Goal: Transaction & Acquisition: Purchase product/service

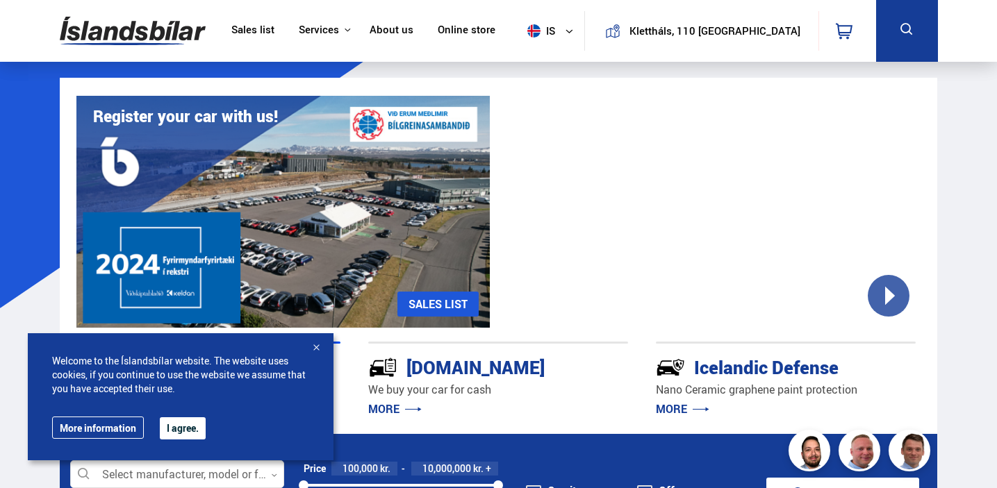
click at [540, 35] on img at bounding box center [533, 30] width 13 height 13
click at [540, 59] on img at bounding box center [533, 58] width 13 height 17
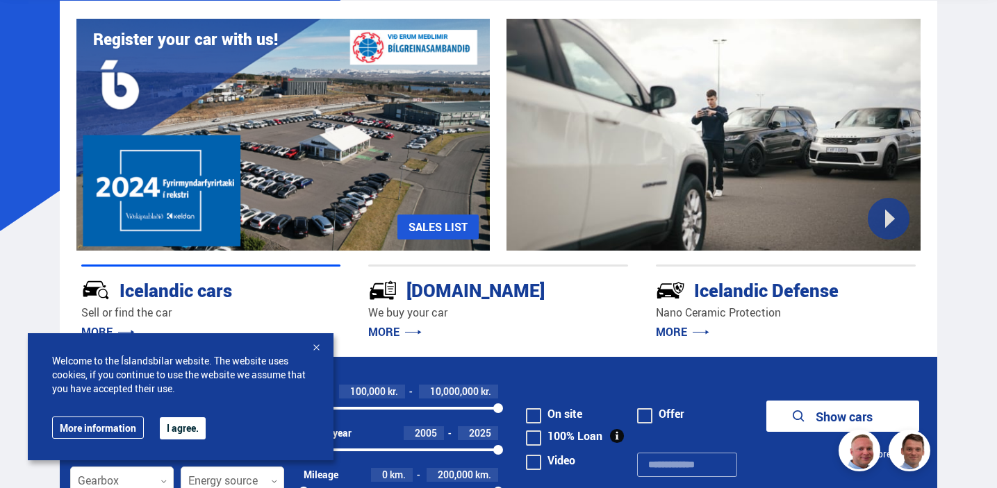
scroll to position [94, 0]
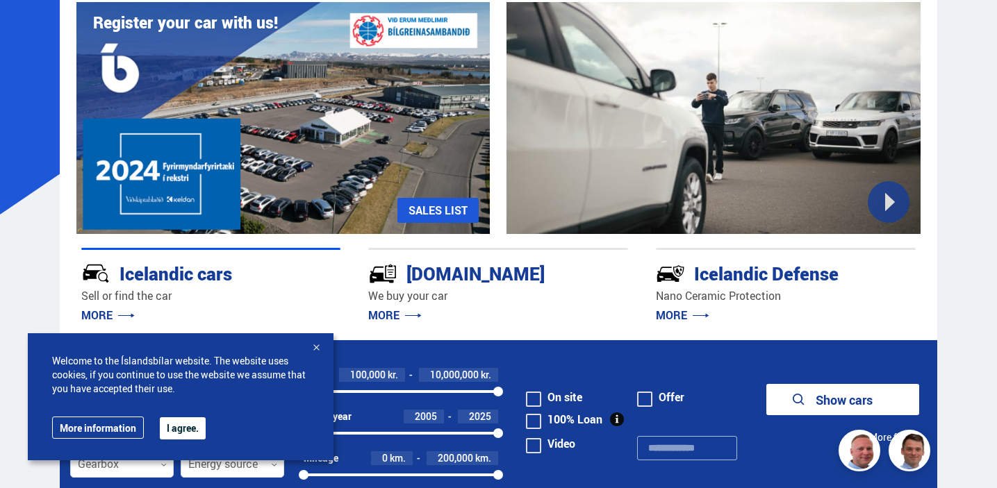
click at [175, 431] on font "I agree." at bounding box center [183, 428] width 32 height 13
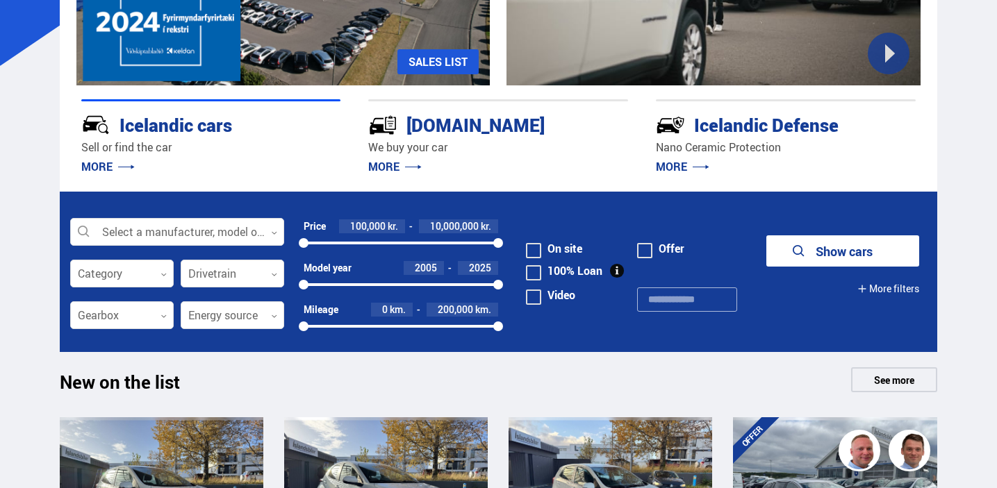
scroll to position [265, 0]
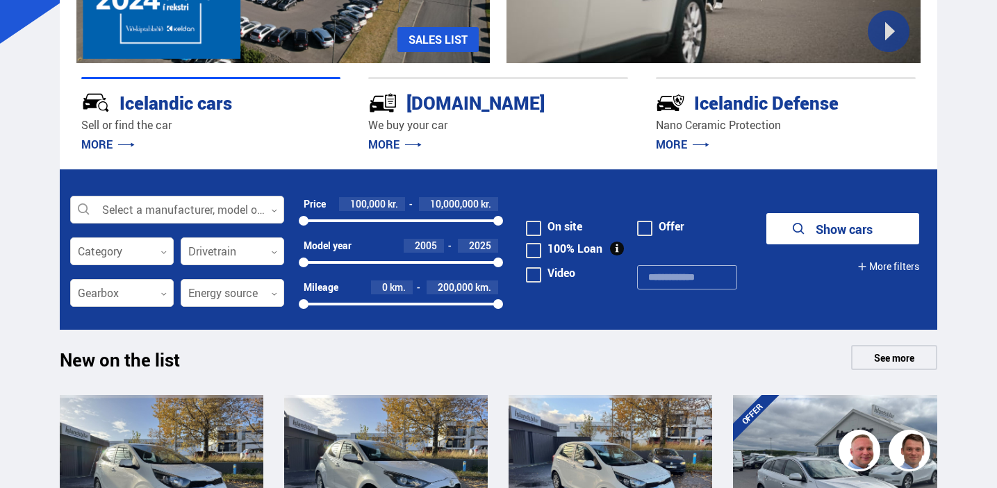
click at [208, 213] on div at bounding box center [177, 211] width 214 height 28
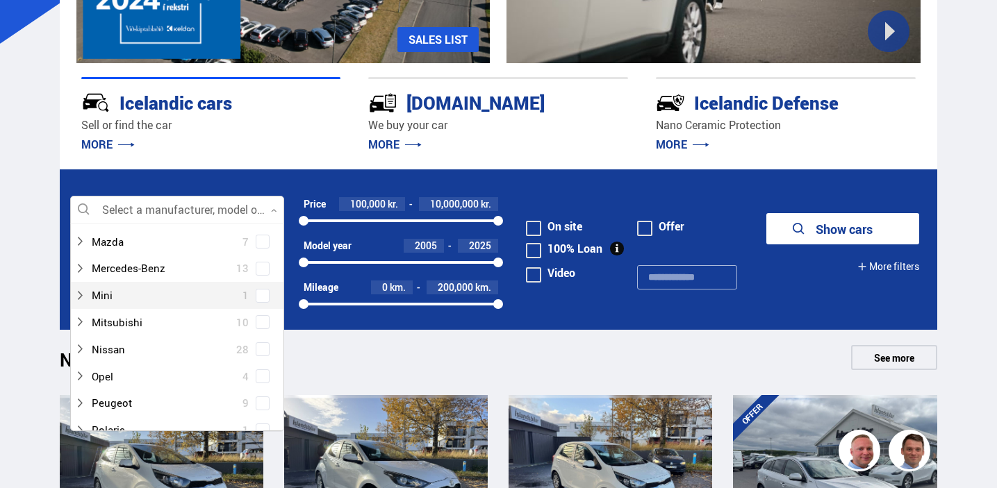
scroll to position [653, 0]
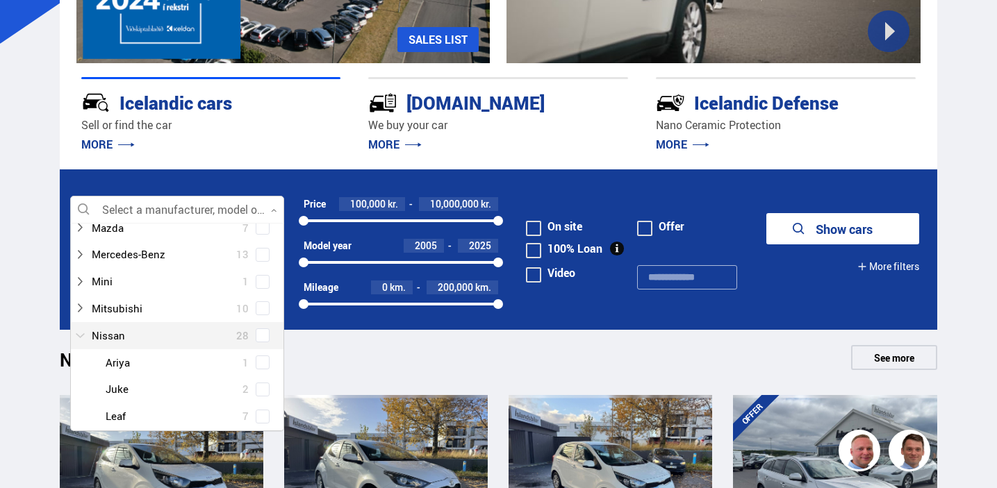
click at [145, 332] on div at bounding box center [163, 336] width 178 height 20
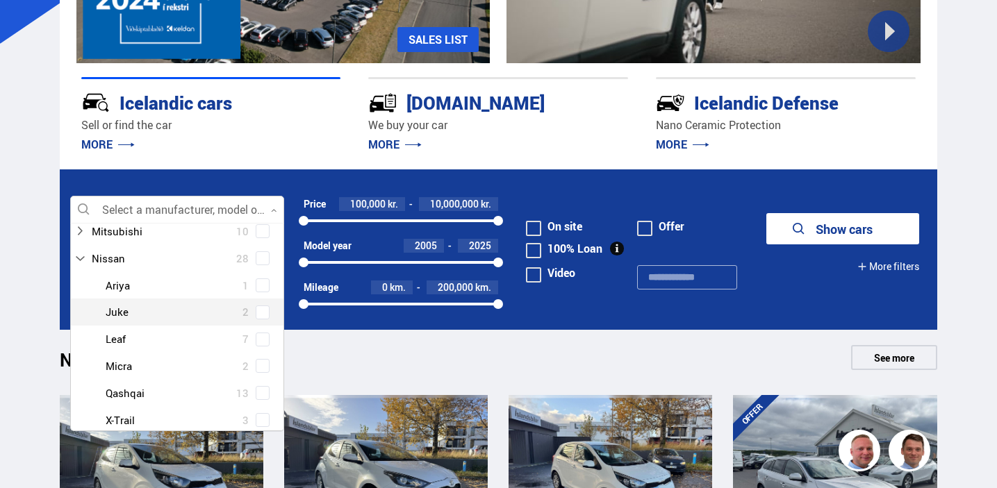
scroll to position [731, 0]
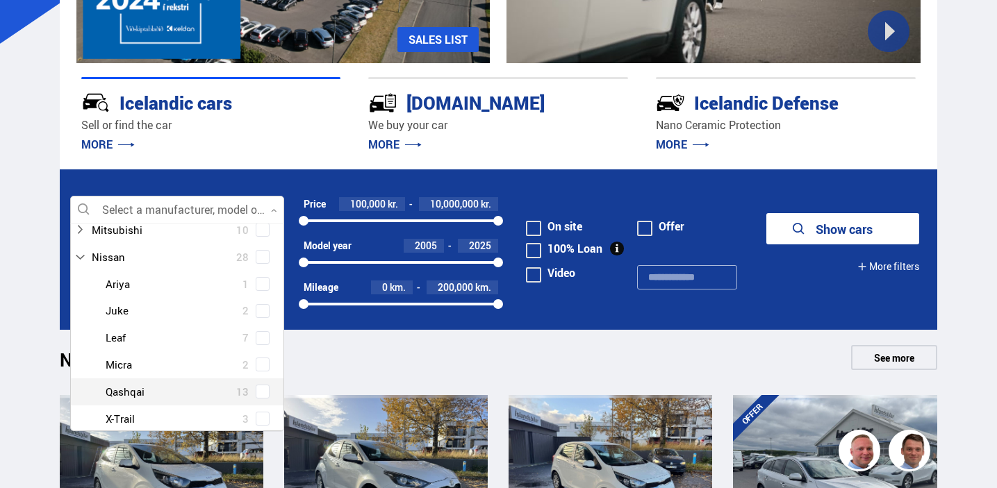
click at [140, 397] on div at bounding box center [191, 392] width 178 height 20
click at [260, 392] on span at bounding box center [263, 392] width 6 height 6
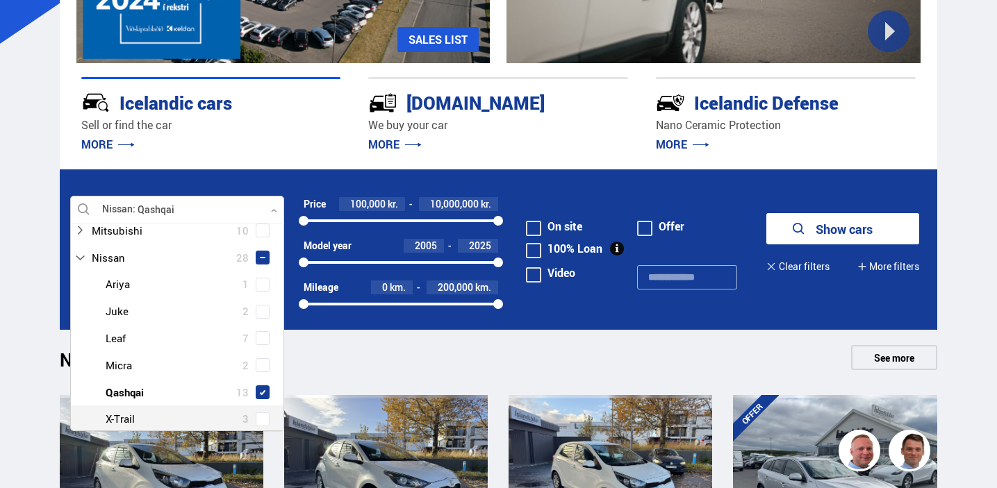
click at [260, 417] on span at bounding box center [263, 420] width 6 height 6
click at [793, 319] on form "Nissan Qashqai Nissan X-Trail Select a manufacturer, model or feature 0 Clear s…" at bounding box center [498, 249] width 877 height 160
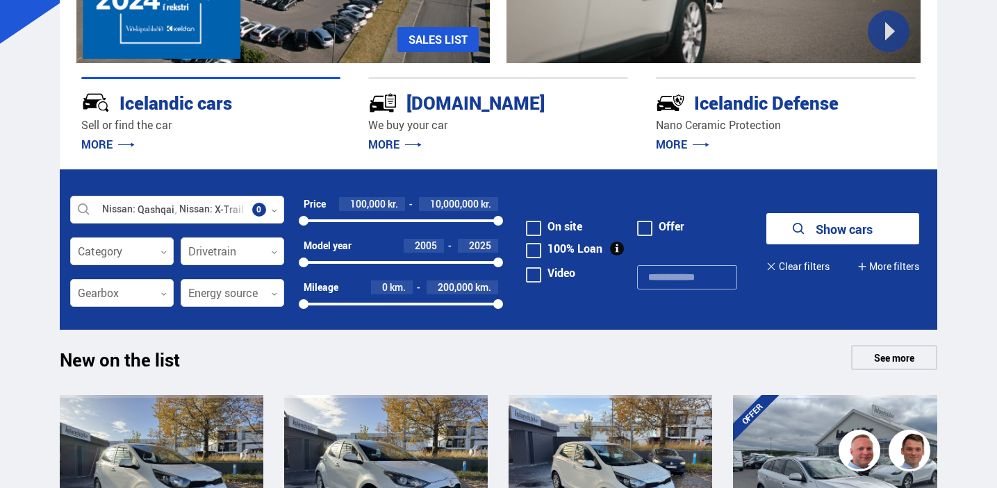
click at [830, 231] on font "Show cars" at bounding box center [843, 229] width 57 height 17
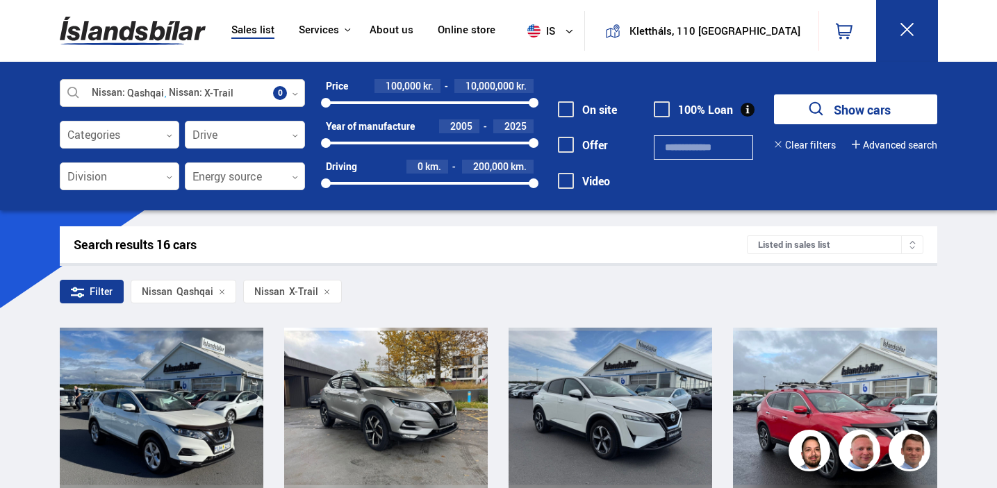
click at [256, 102] on div at bounding box center [183, 94] width 246 height 28
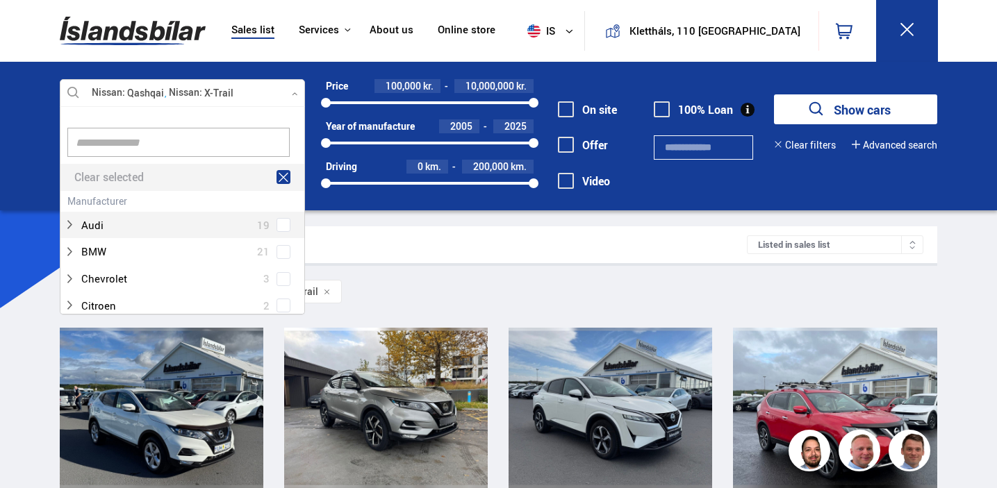
click at [280, 179] on icon at bounding box center [283, 177] width 13 height 13
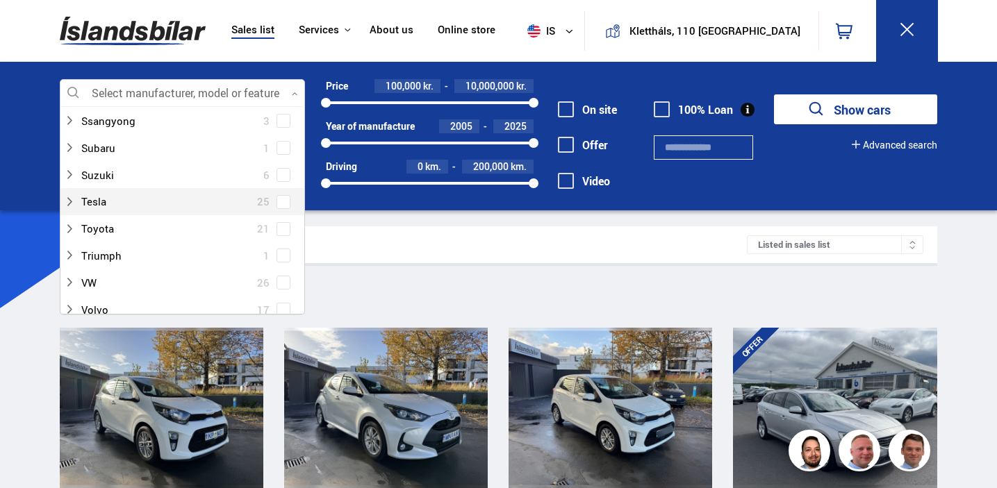
scroll to position [967, 0]
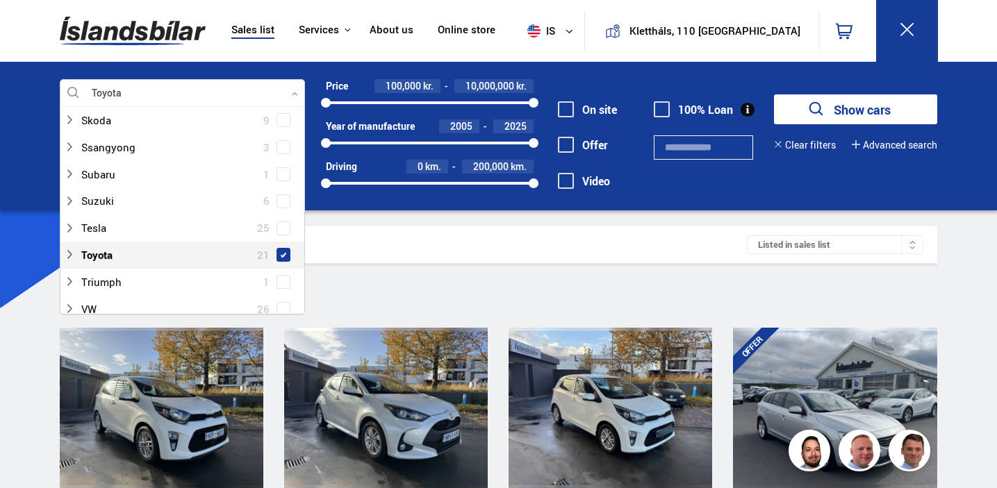
click at [281, 252] on span at bounding box center [284, 255] width 6 height 6
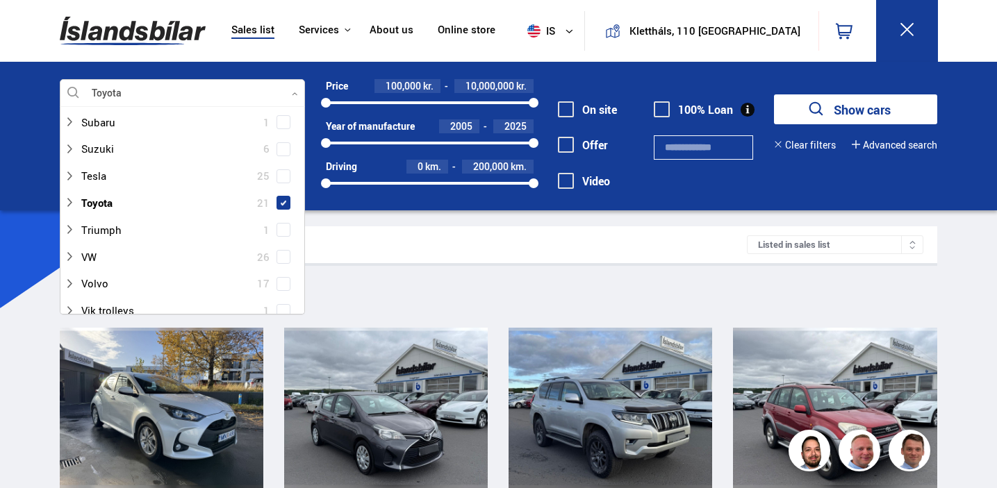
scroll to position [1011, 0]
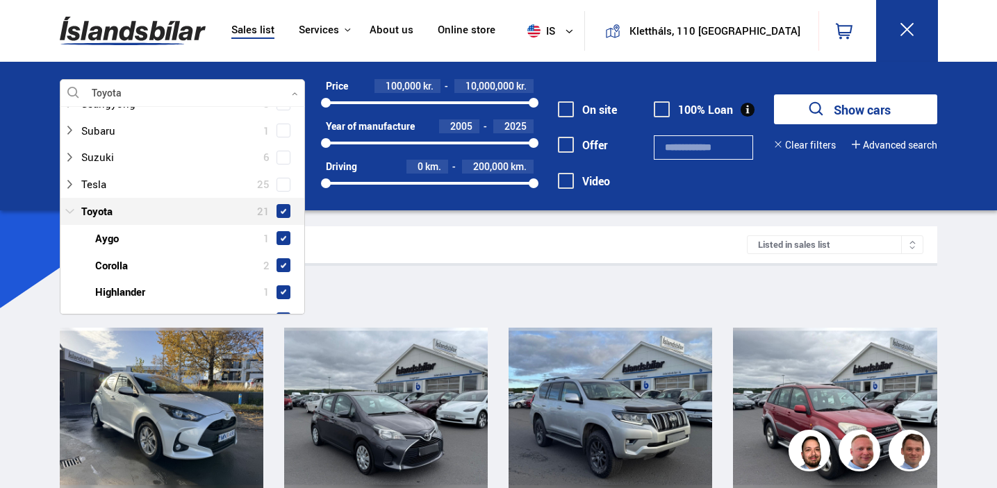
click at [69, 213] on icon at bounding box center [69, 211] width 9 height 5
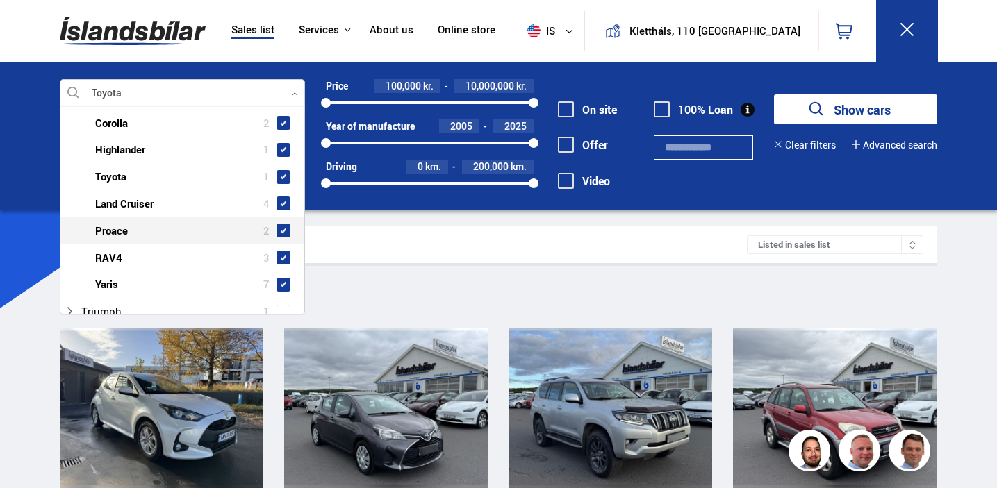
scroll to position [1152, 0]
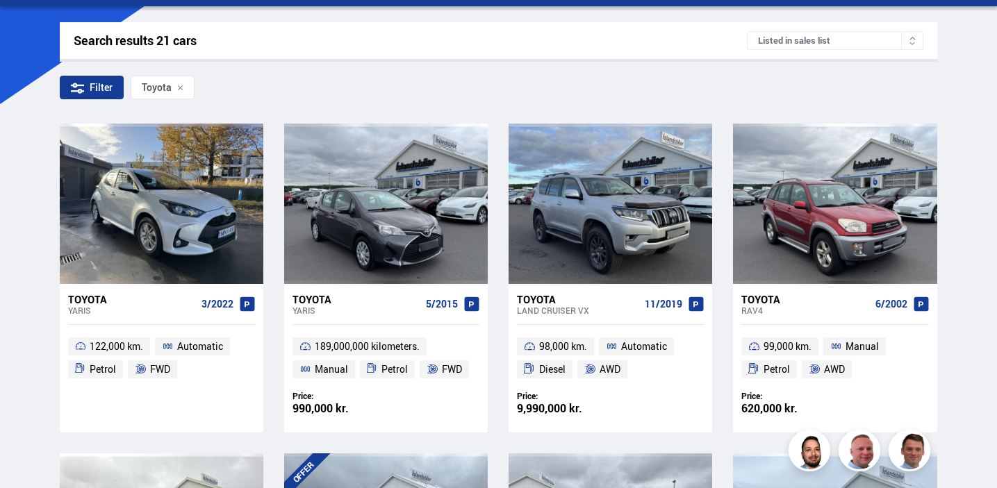
scroll to position [0, 0]
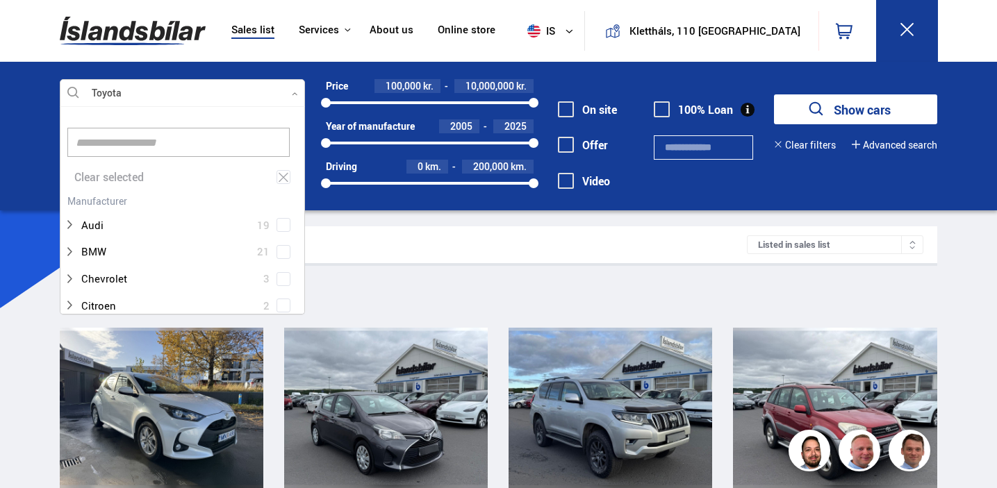
click at [294, 99] on div at bounding box center [183, 94] width 246 height 28
click at [283, 173] on icon at bounding box center [284, 177] width 10 height 9
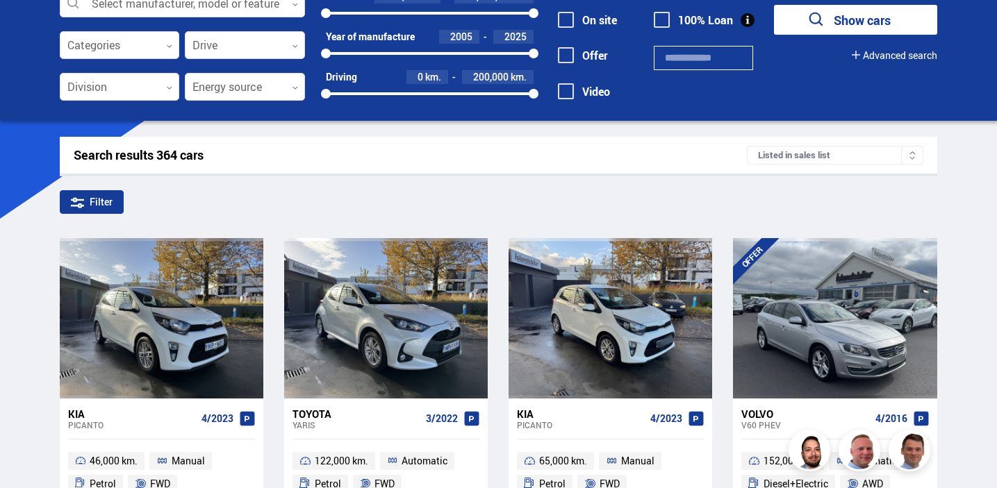
scroll to position [92, 0]
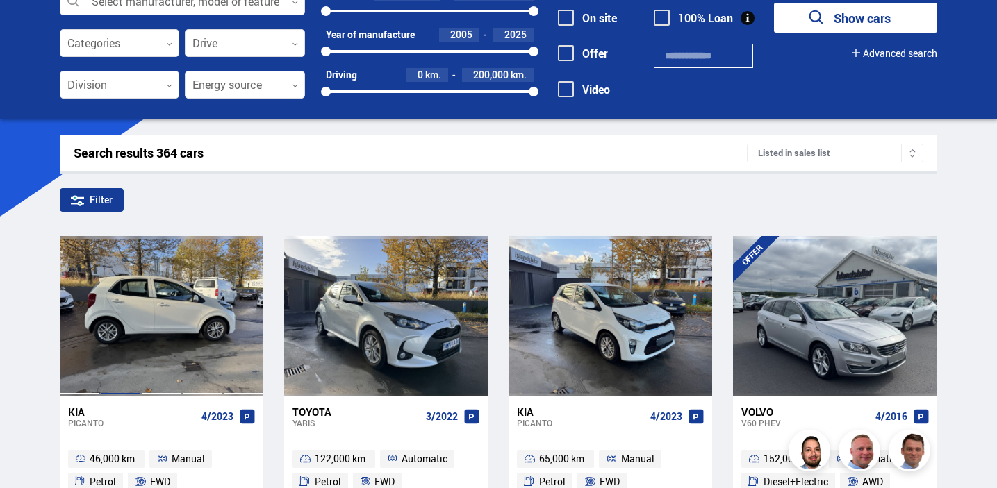
click at [110, 322] on div at bounding box center [120, 316] width 41 height 160
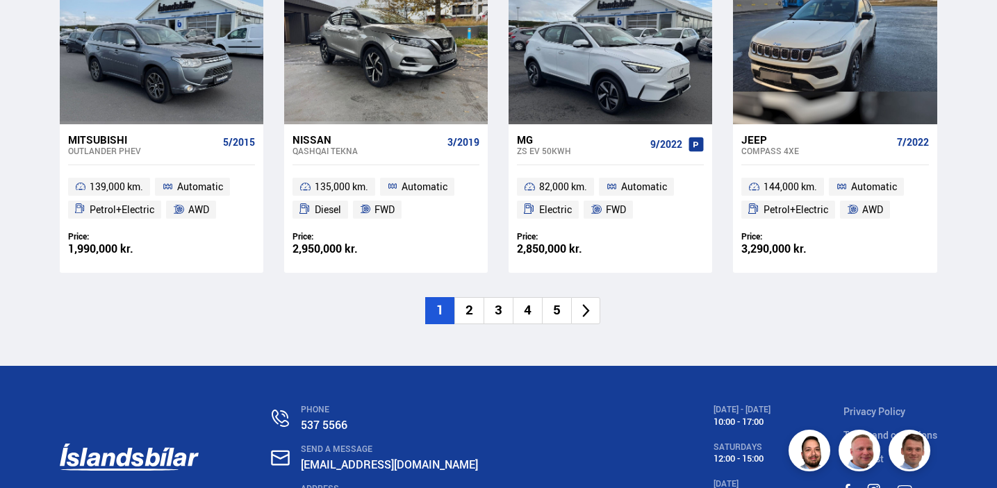
scroll to position [2011, 0]
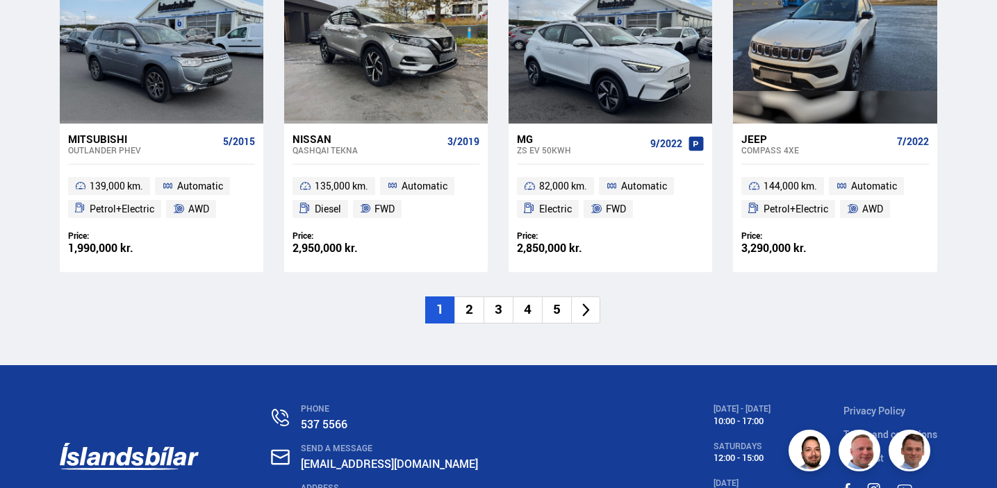
click at [590, 308] on icon at bounding box center [586, 310] width 16 height 16
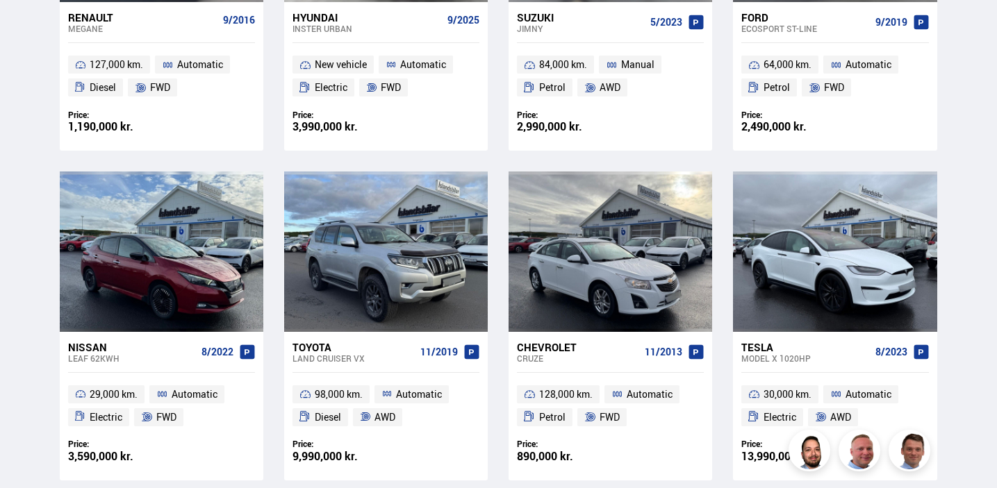
scroll to position [839, 0]
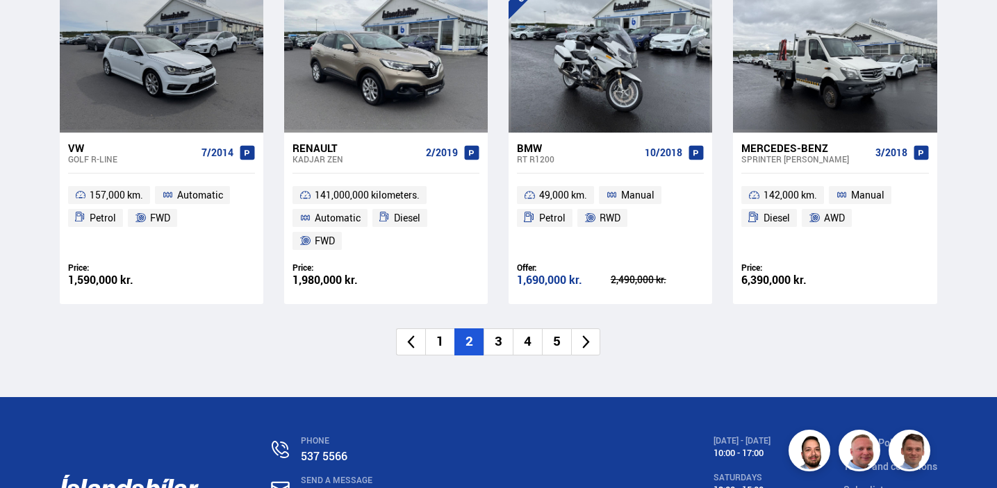
scroll to position [2026, 0]
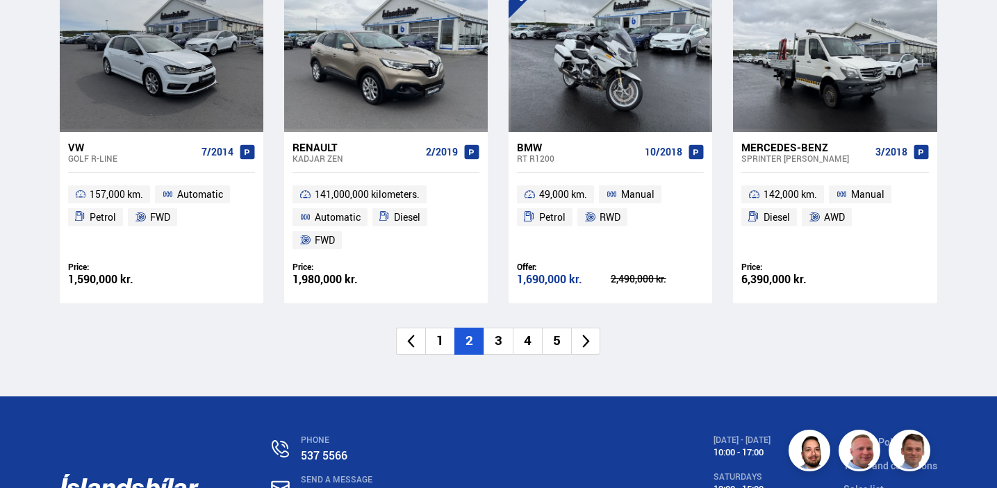
click at [586, 340] on icon at bounding box center [586, 341] width 16 height 16
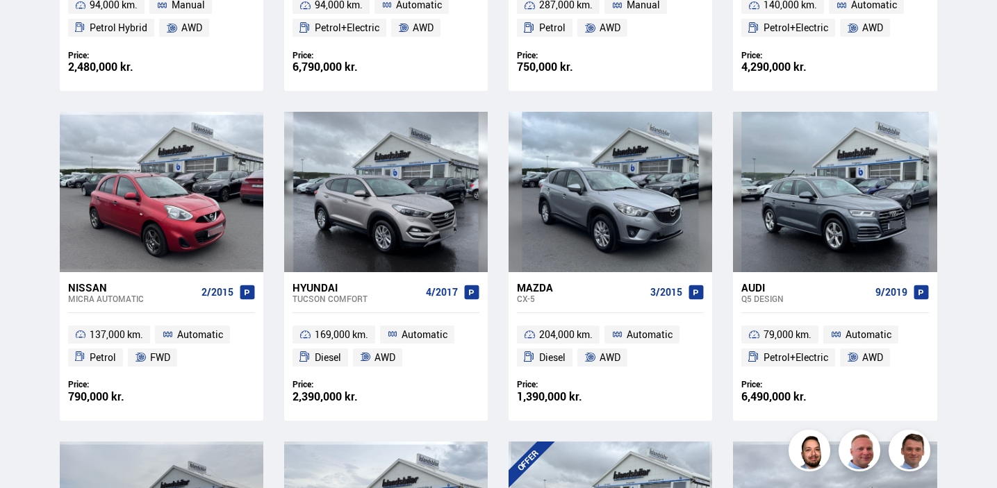
scroll to position [1013, 0]
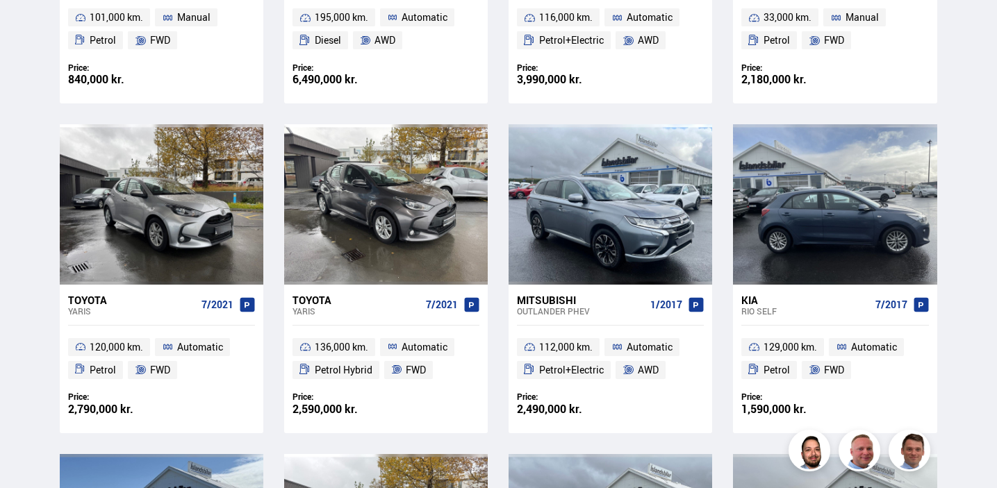
scroll to position [1525, 0]
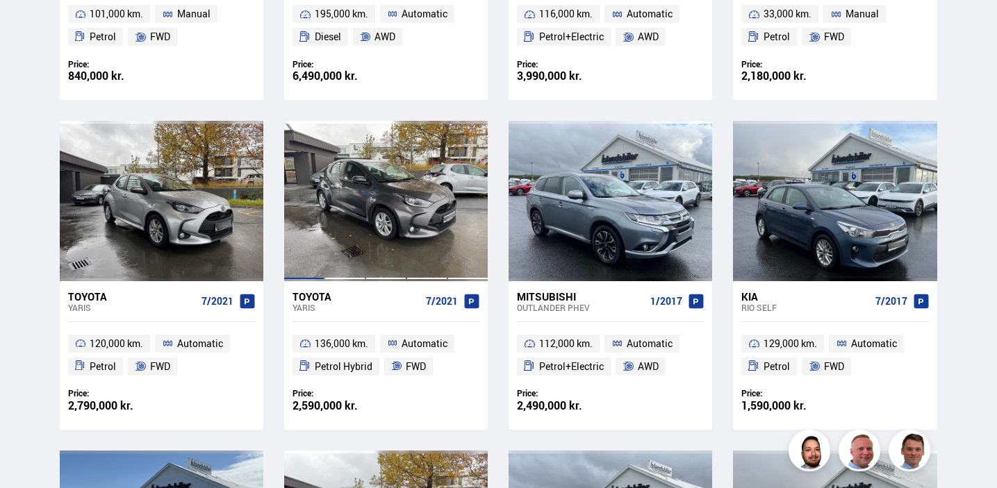
click at [320, 197] on div at bounding box center [303, 201] width 41 height 160
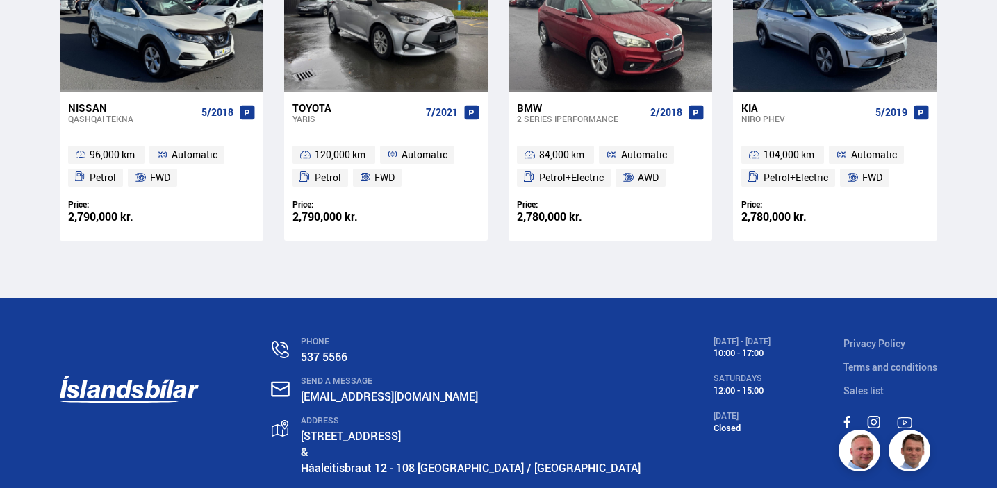
scroll to position [15453, 0]
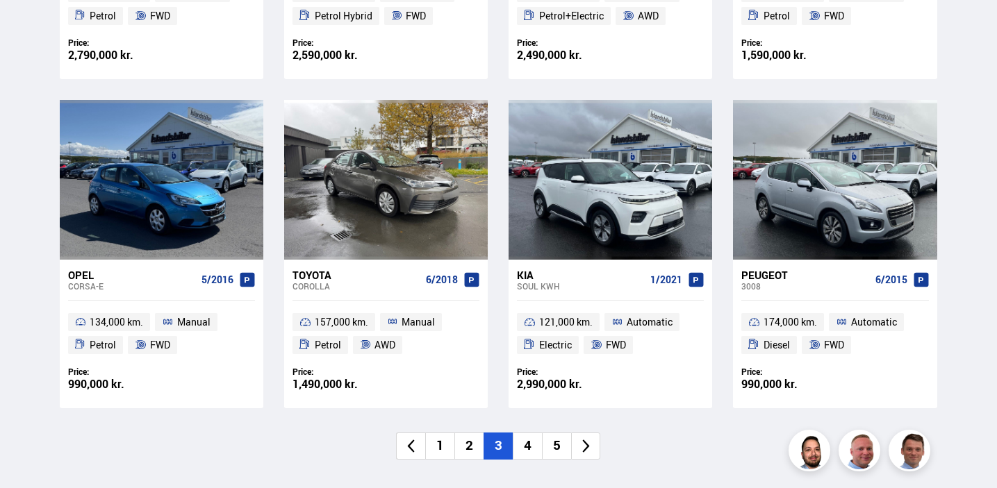
scroll to position [1879, 0]
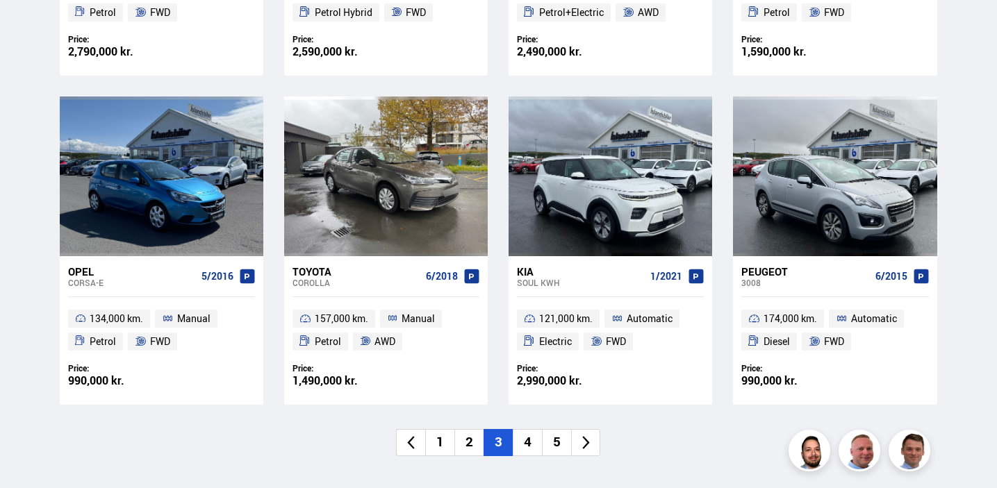
click at [584, 442] on icon at bounding box center [586, 443] width 16 height 16
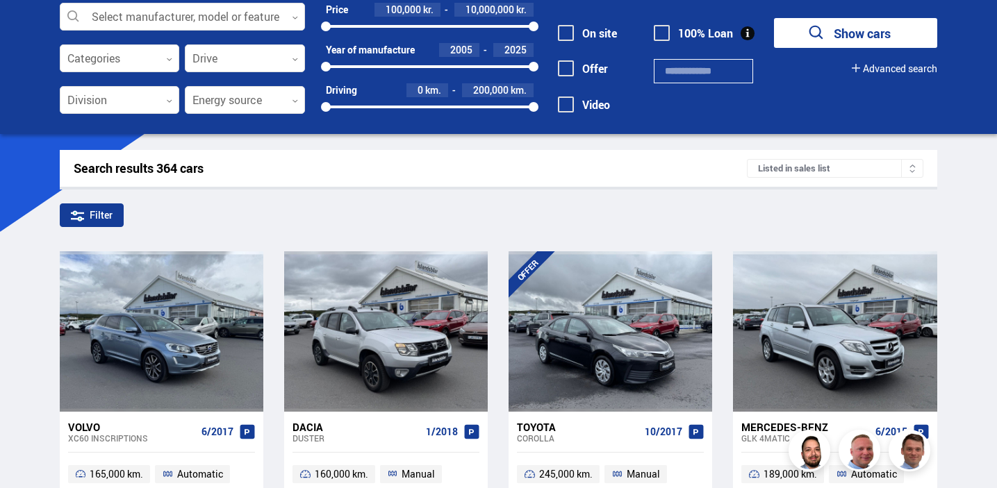
scroll to position [0, 0]
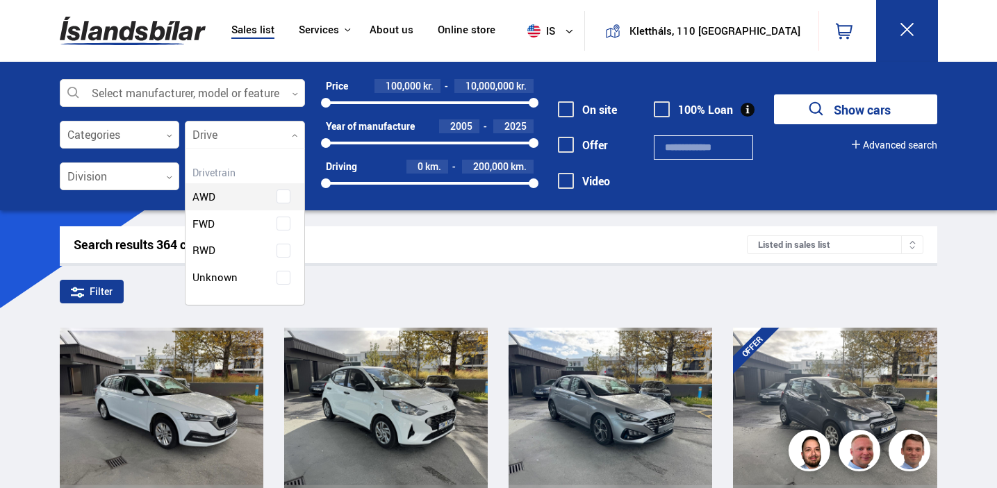
click at [225, 140] on div at bounding box center [245, 136] width 120 height 28
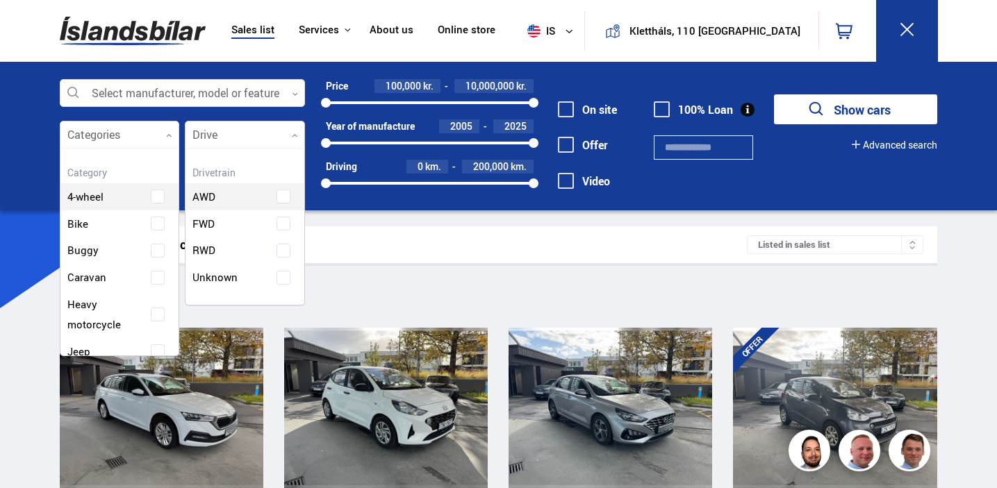
click at [167, 134] on icon at bounding box center [169, 136] width 6 height 6
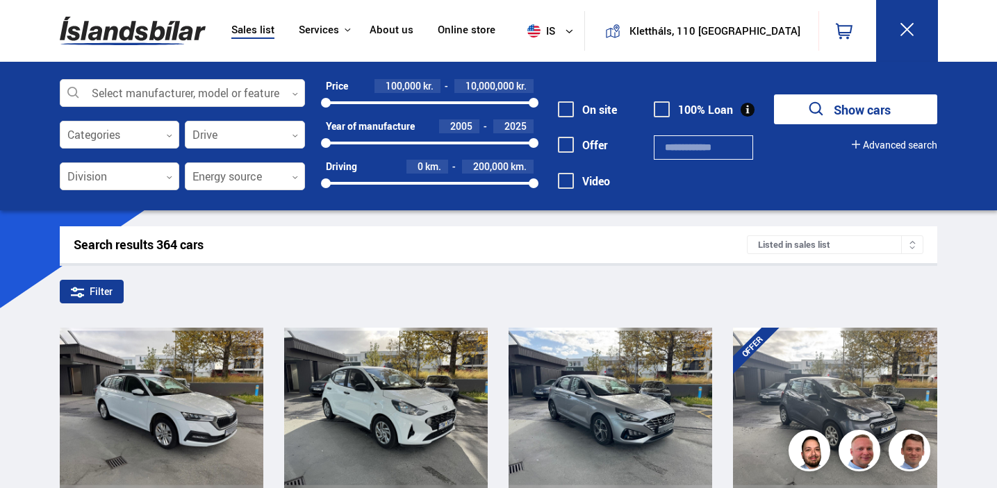
click at [34, 199] on div "Select manufacturer, model or feature 0 Categories 0 Drive 0 Division 0 Energy …" at bounding box center [498, 136] width 997 height 149
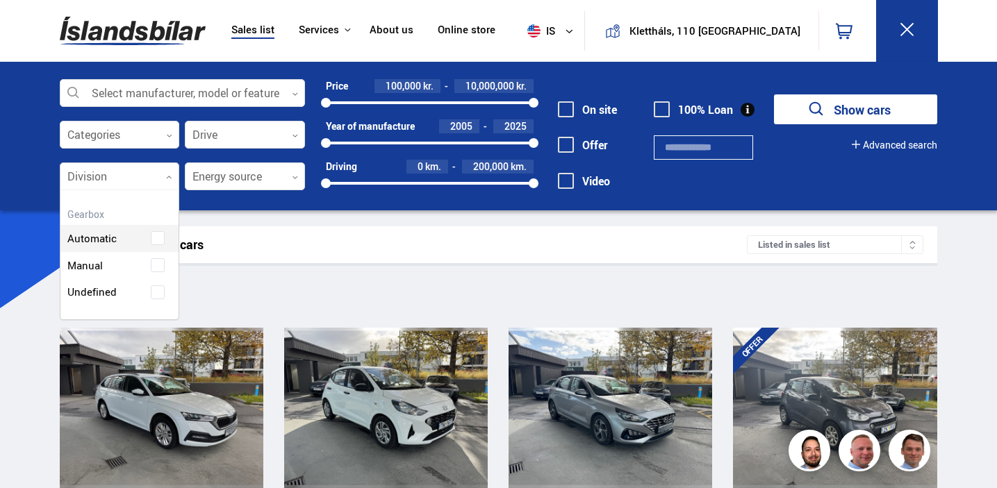
click at [157, 182] on div at bounding box center [120, 177] width 120 height 28
click at [160, 238] on div "Automatic" at bounding box center [119, 228] width 119 height 48
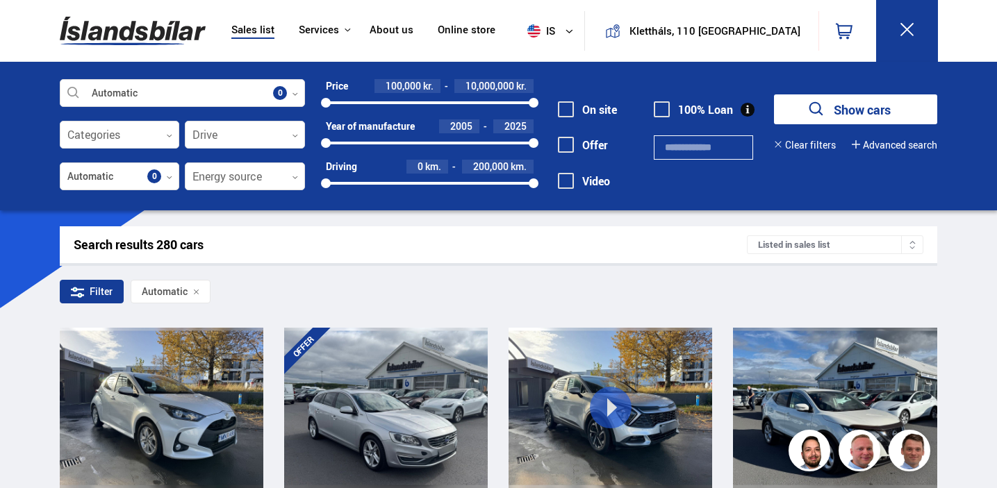
click at [851, 121] on button "Show cars" at bounding box center [855, 109] width 163 height 30
click at [851, 113] on font "Show cars" at bounding box center [861, 109] width 57 height 17
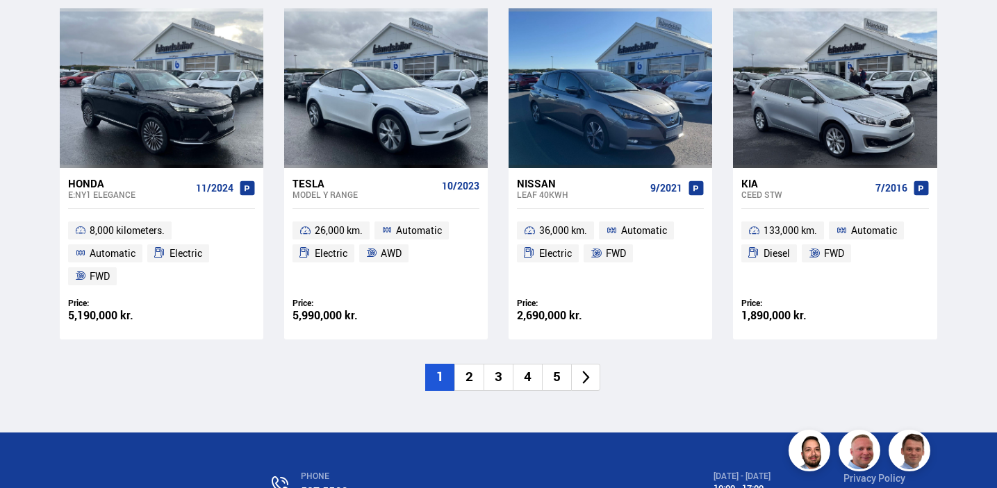
scroll to position [1970, 0]
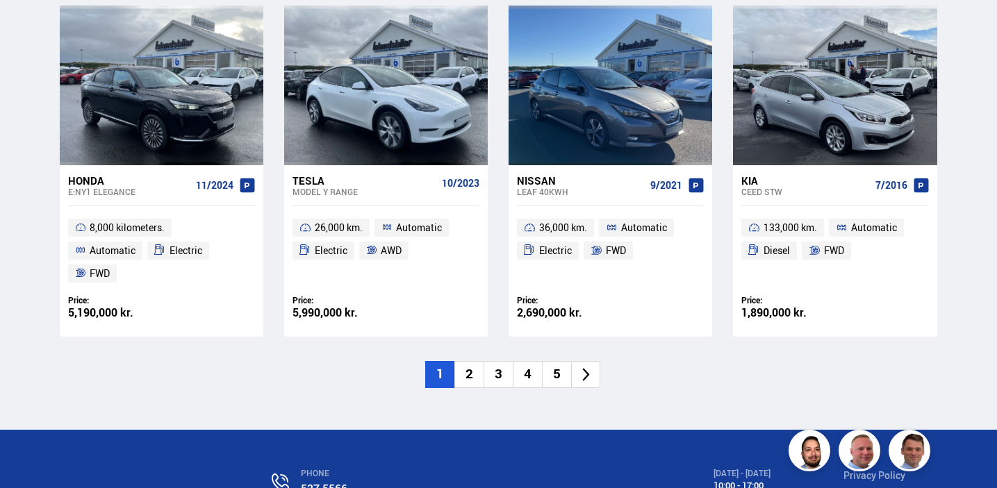
click at [592, 378] on icon at bounding box center [586, 375] width 16 height 16
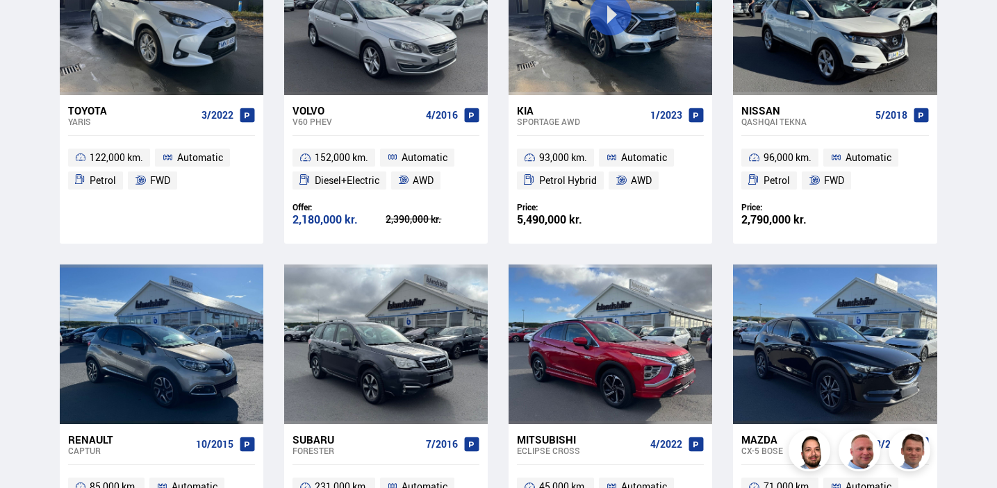
scroll to position [0, 0]
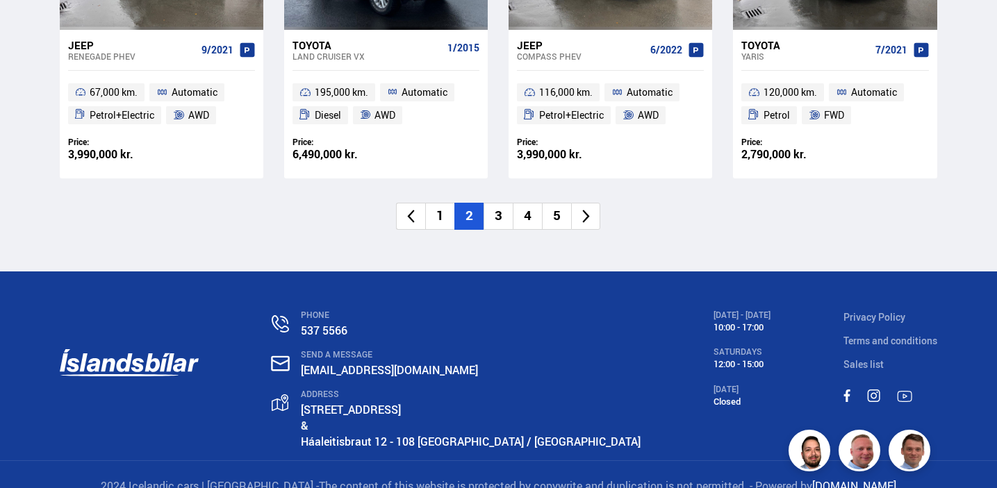
scroll to position [2136, 0]
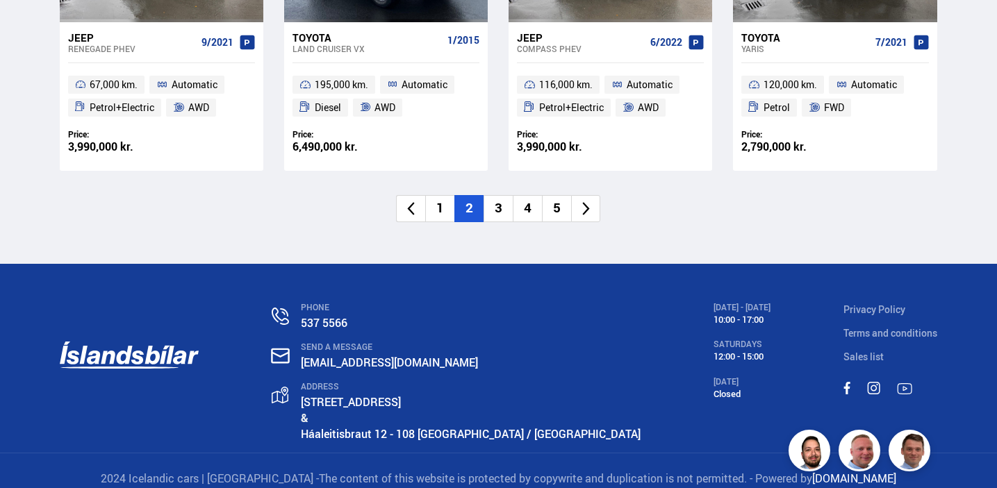
click at [586, 214] on icon at bounding box center [586, 209] width 16 height 16
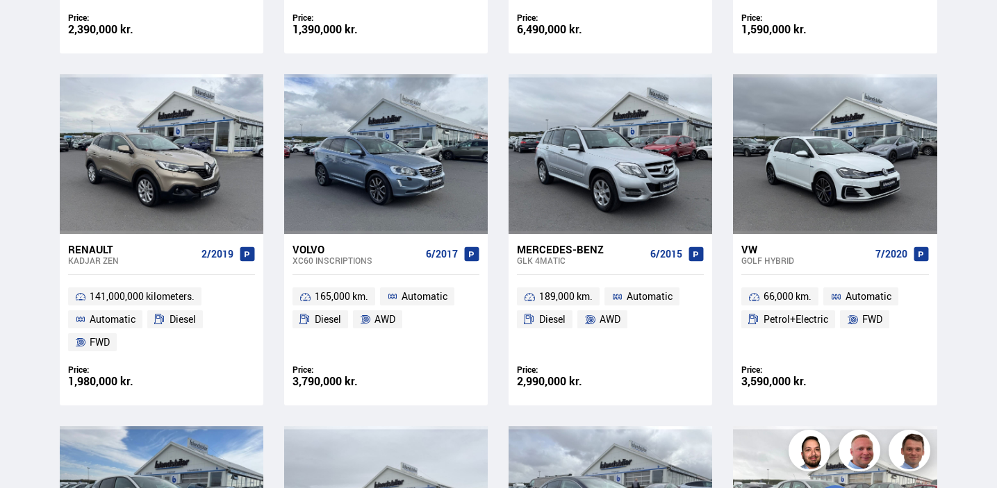
scroll to position [2, 0]
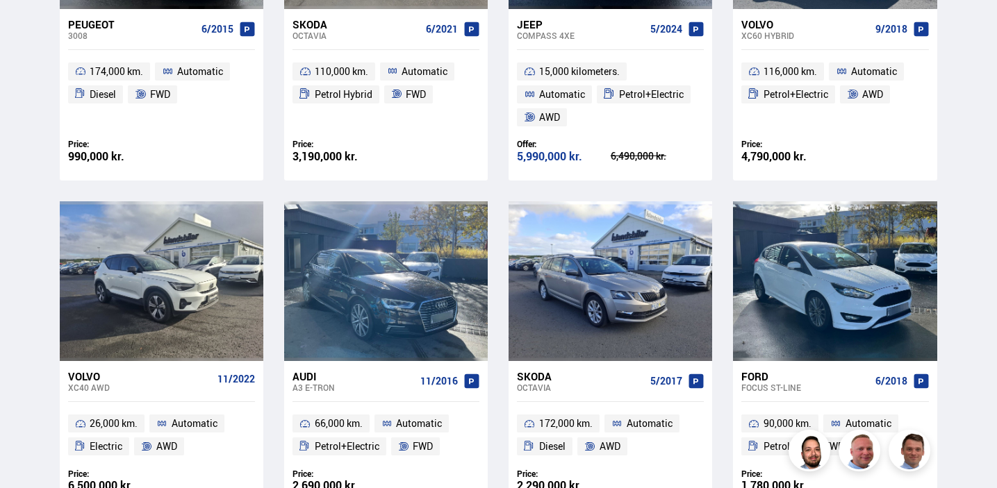
scroll to position [804, 0]
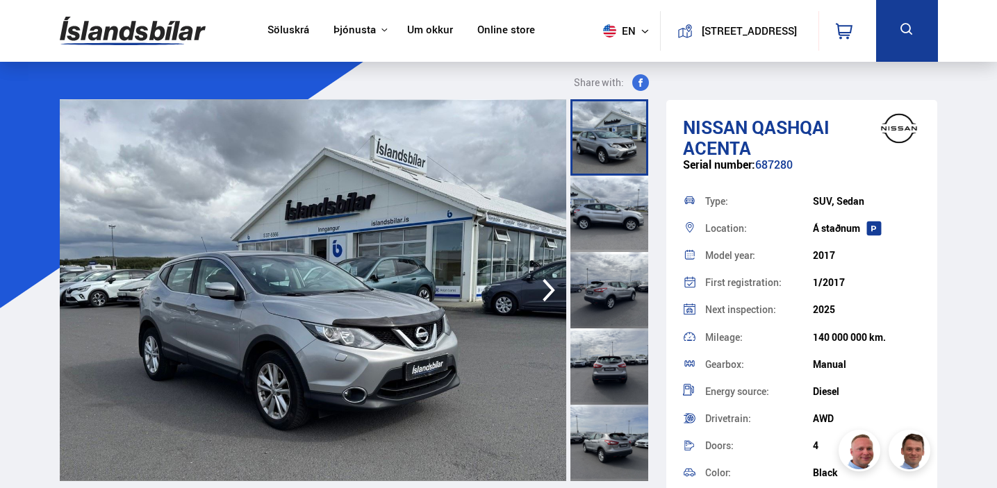
click at [603, 32] on img at bounding box center [609, 30] width 13 height 13
click at [599, 60] on link "is" at bounding box center [619, 58] width 74 height 19
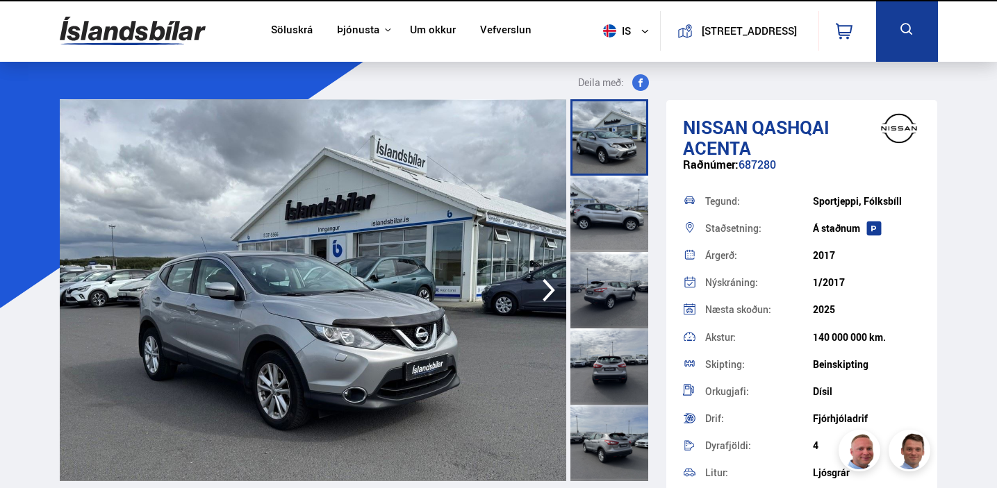
click at [599, 32] on span "is" at bounding box center [614, 30] width 35 height 13
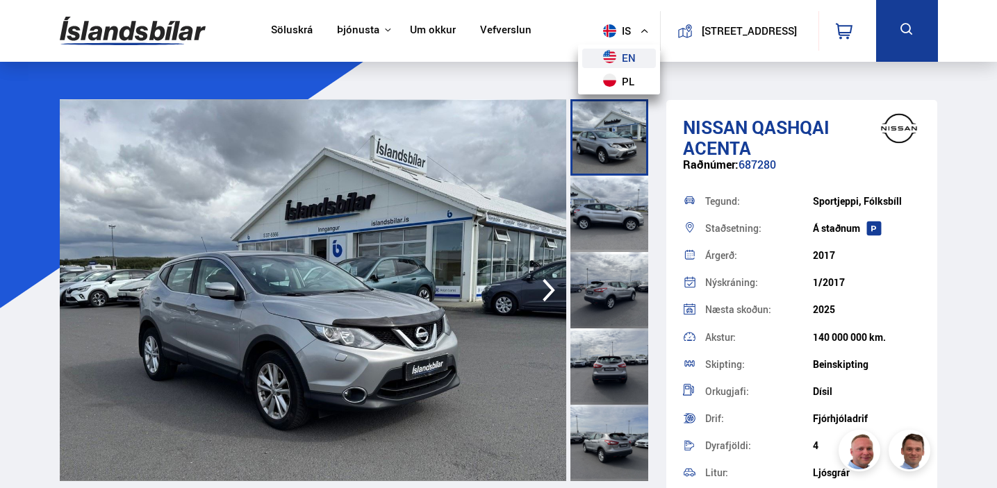
click at [599, 60] on link "en" at bounding box center [619, 58] width 74 height 19
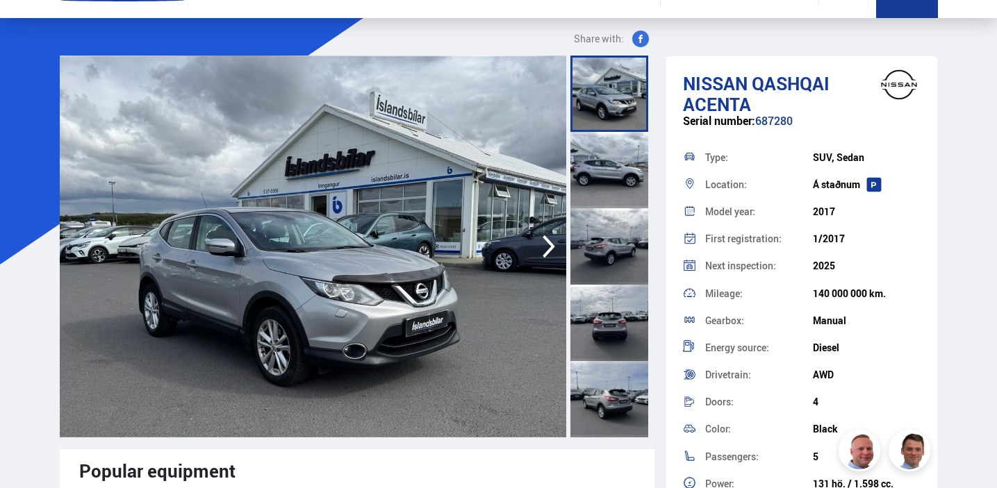
scroll to position [42, 0]
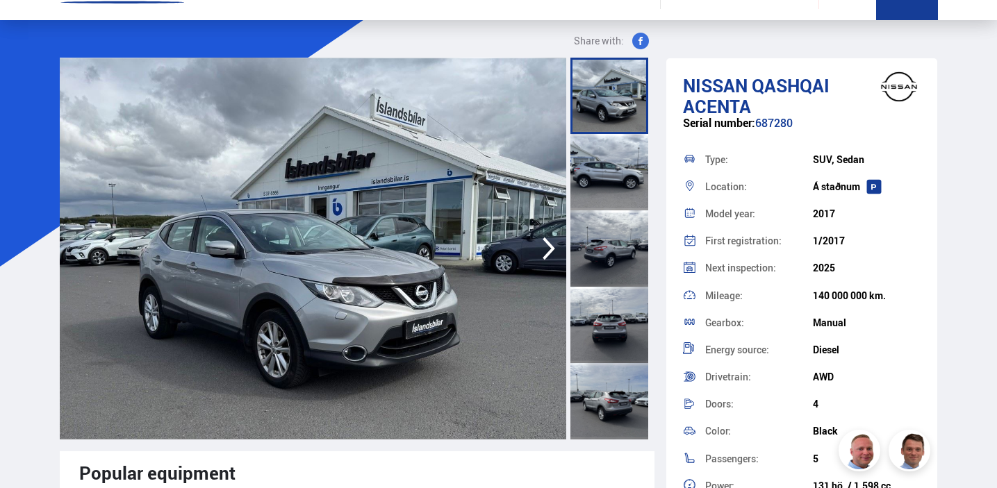
click at [614, 156] on div at bounding box center [609, 172] width 78 height 76
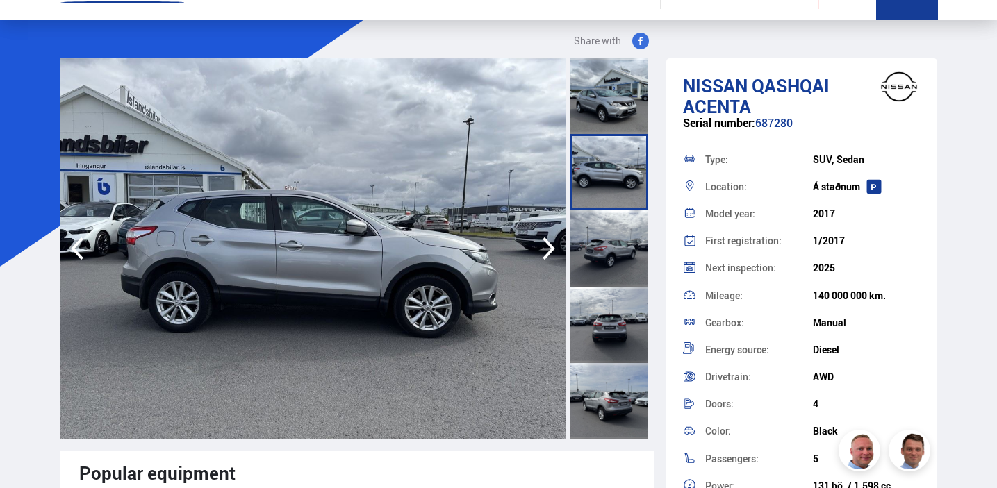
click at [610, 230] on div at bounding box center [609, 248] width 78 height 76
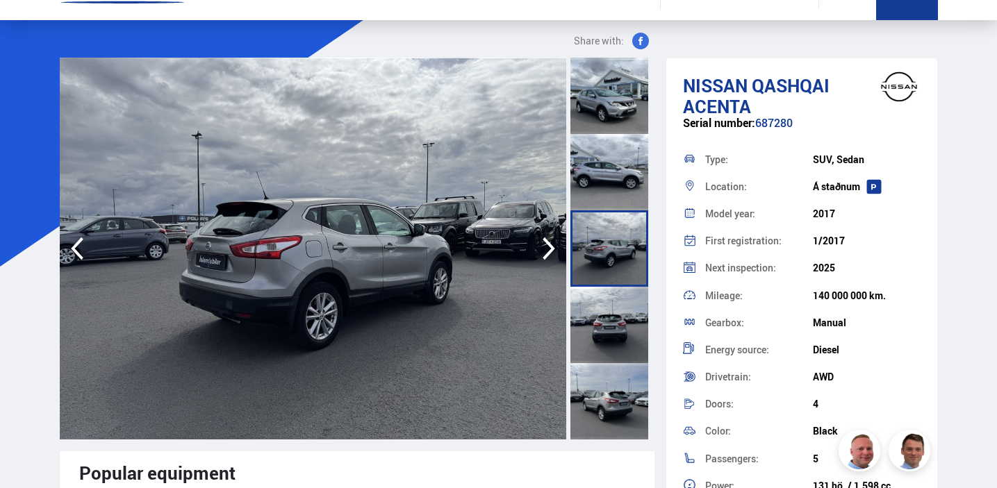
click at [610, 306] on div at bounding box center [609, 325] width 78 height 76
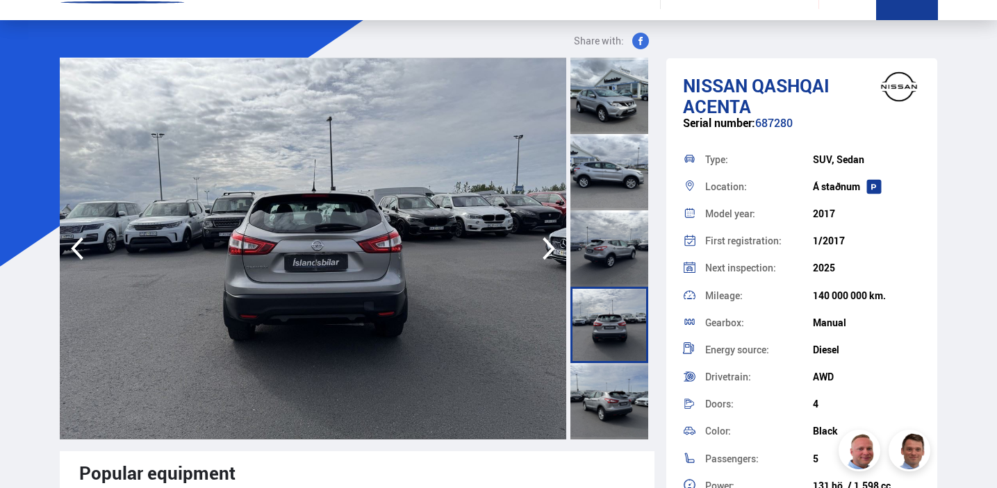
click at [616, 374] on div at bounding box center [609, 401] width 78 height 76
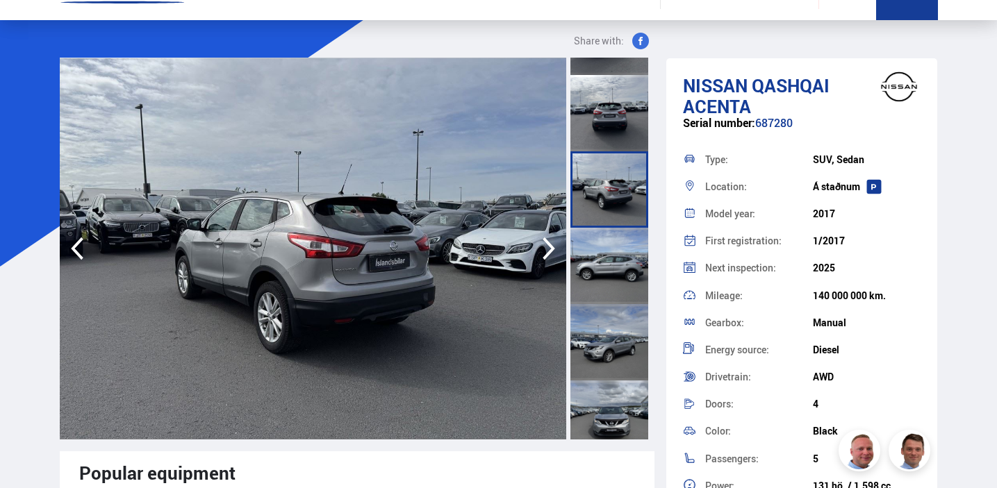
scroll to position [217, 0]
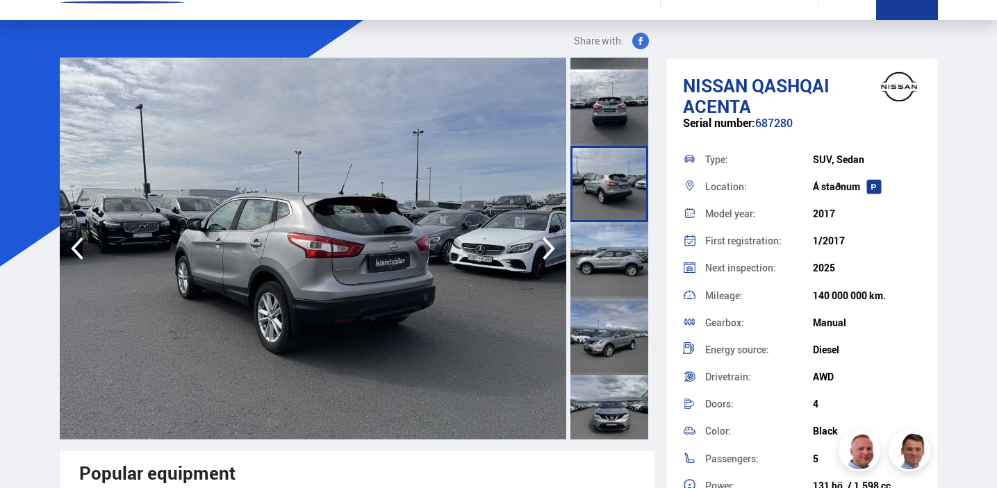
click at [615, 251] on div at bounding box center [609, 260] width 78 height 76
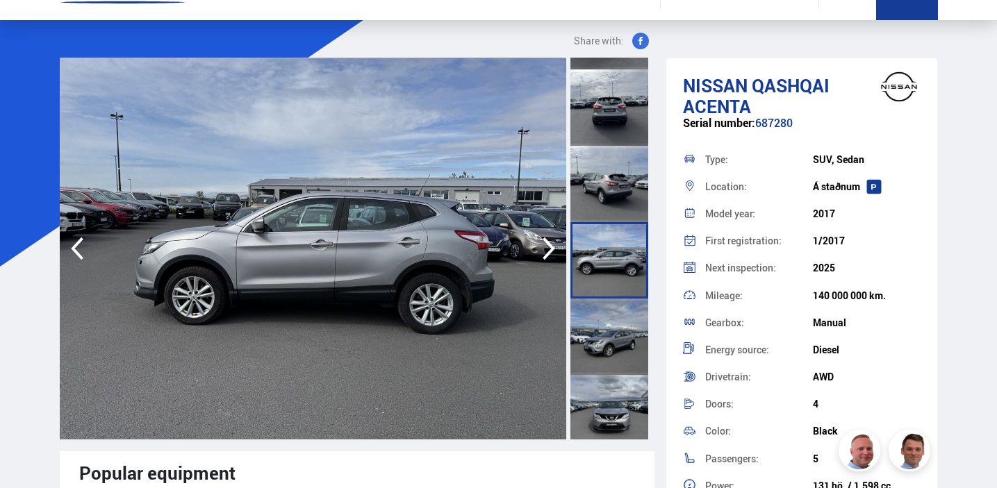
click at [612, 318] on div at bounding box center [609, 337] width 78 height 76
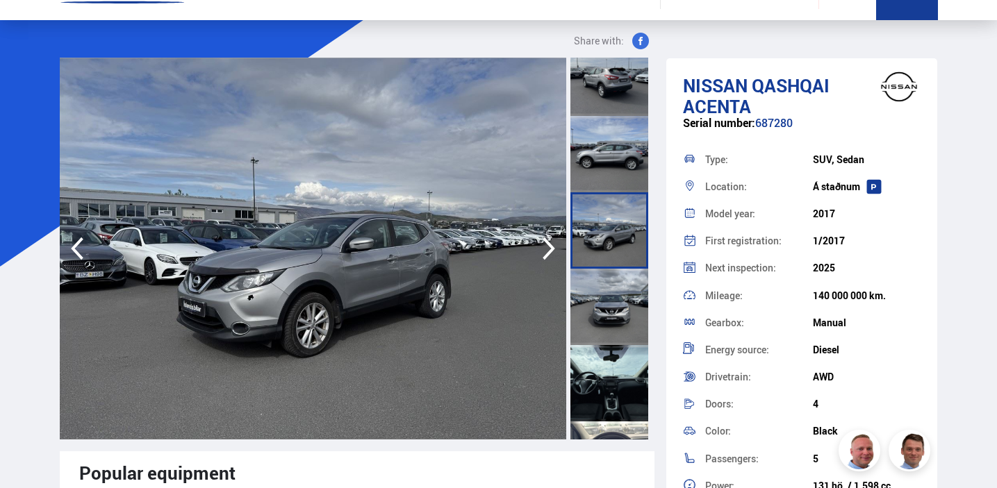
scroll to position [329, 0]
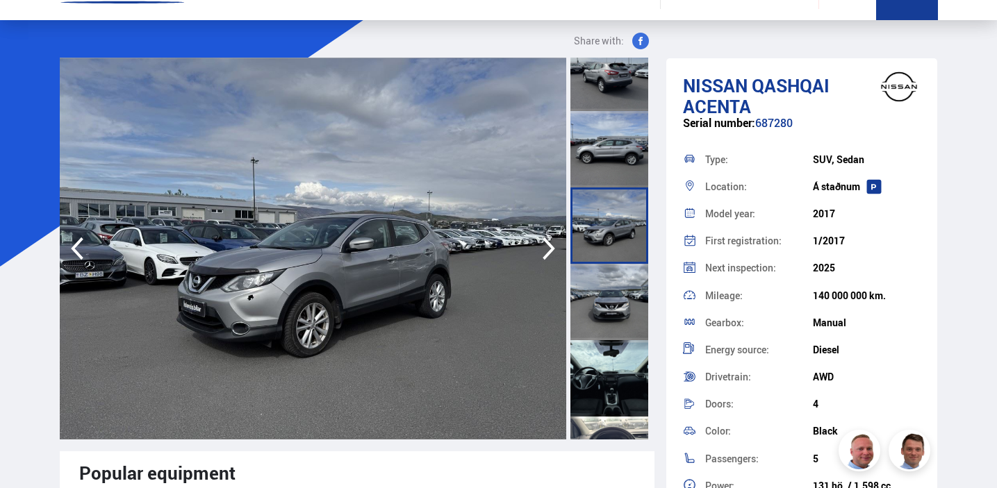
click at [608, 293] on div at bounding box center [609, 302] width 78 height 76
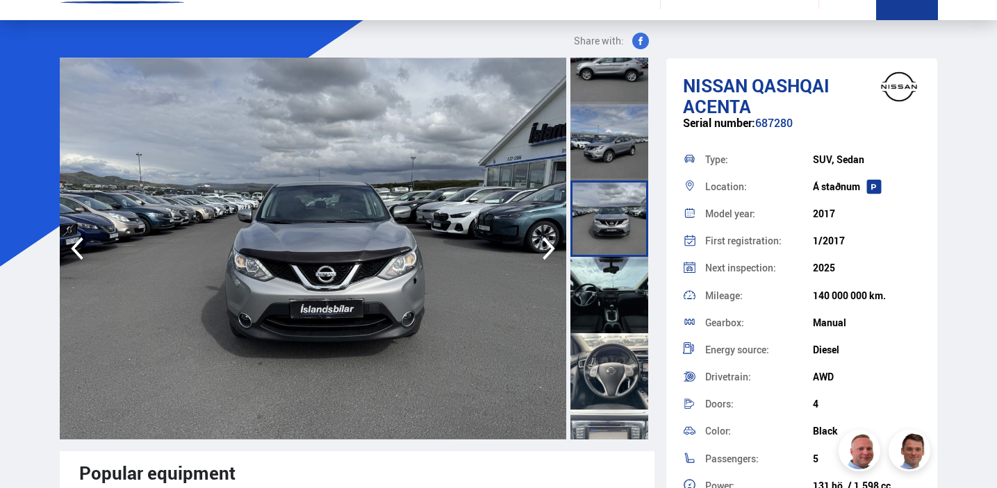
scroll to position [429, 0]
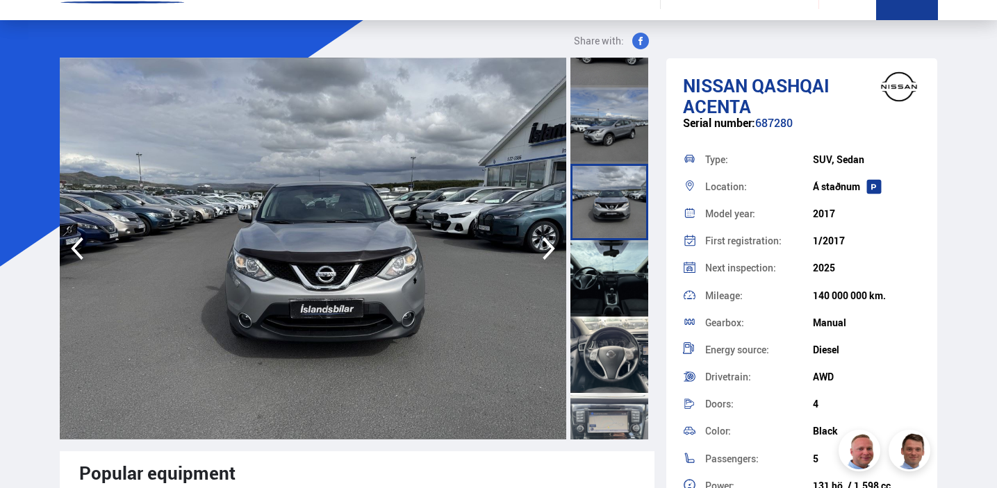
click at [608, 268] on div at bounding box center [609, 278] width 78 height 76
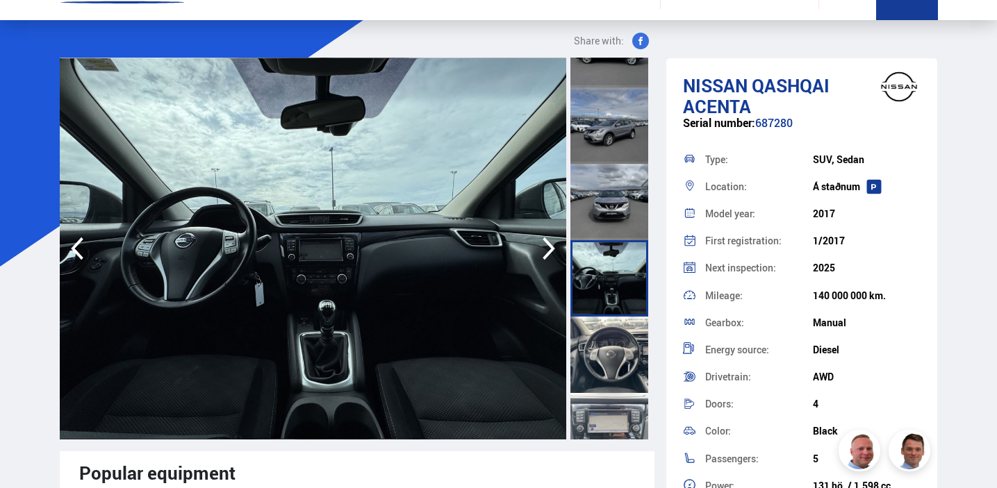
click at [390, 288] on img at bounding box center [313, 249] width 507 height 382
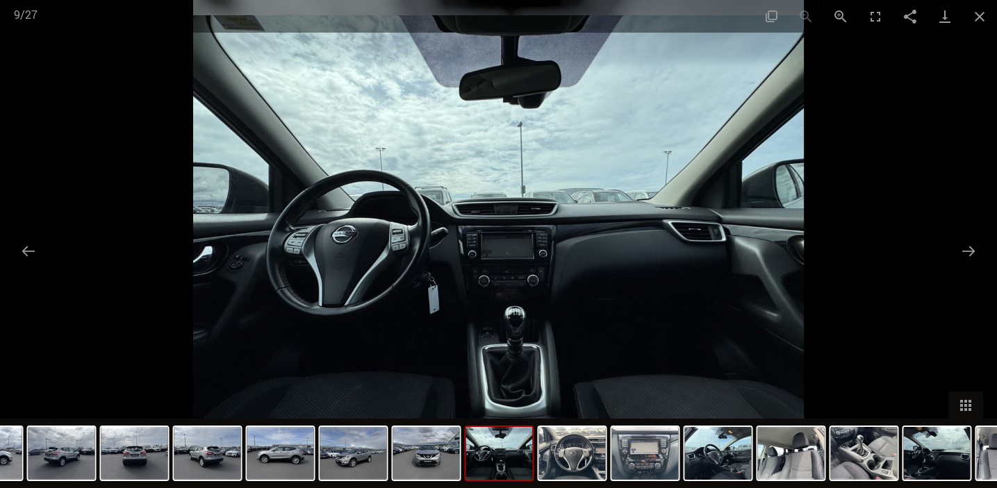
click at [520, 269] on img at bounding box center [498, 244] width 611 height 488
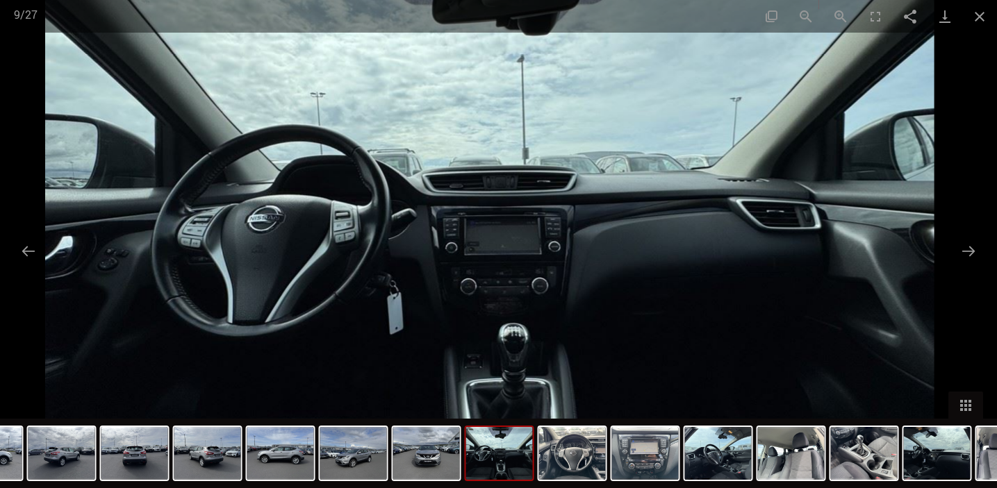
click at [520, 269] on img at bounding box center [489, 232] width 889 height 711
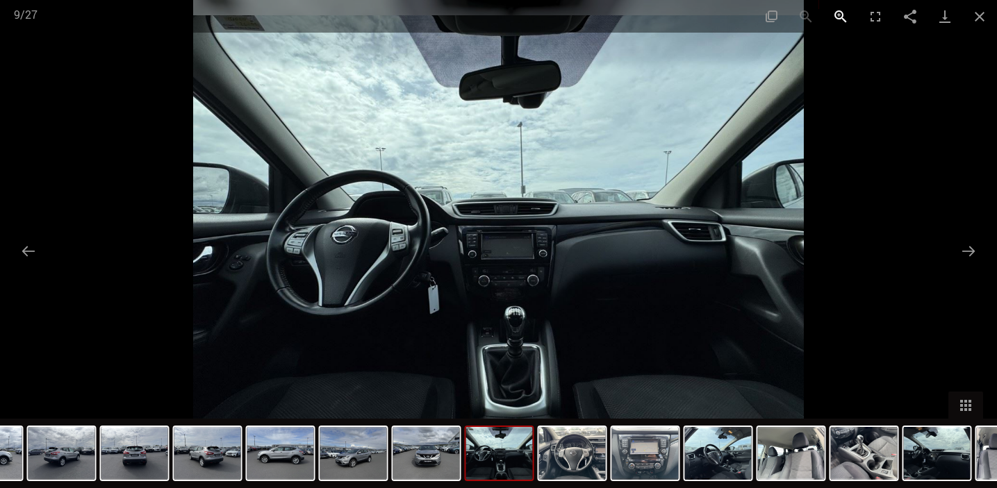
click at [838, 13] on button "Zoom in" at bounding box center [840, 16] width 35 height 33
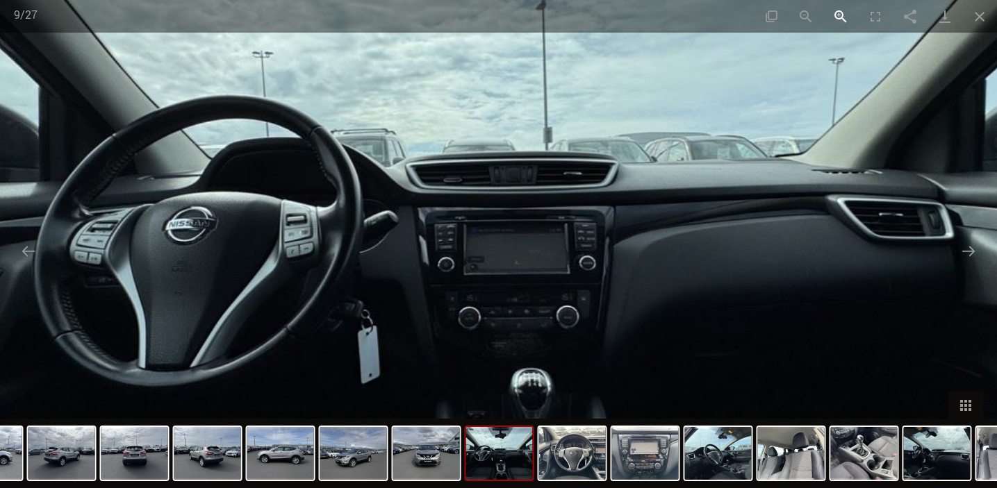
click at [838, 13] on button "Zoom in" at bounding box center [840, 16] width 35 height 33
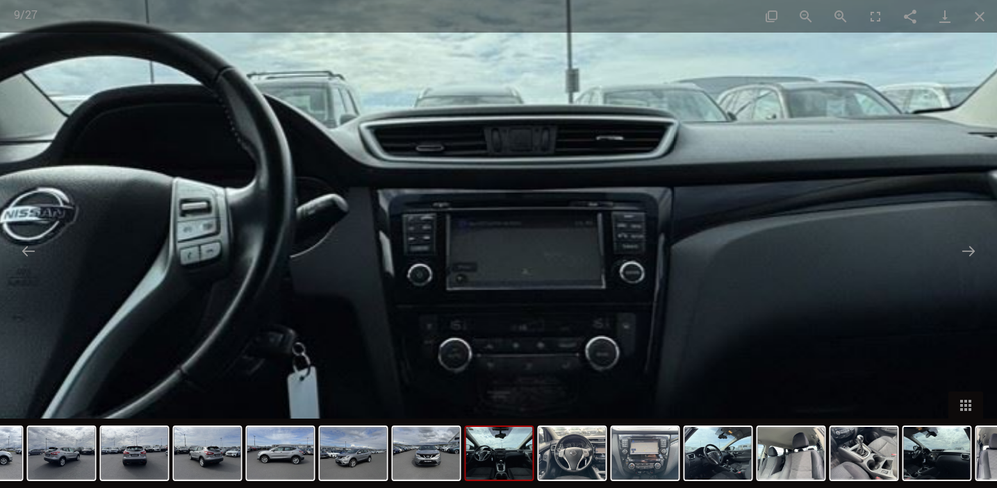
scroll to position [149, 0]
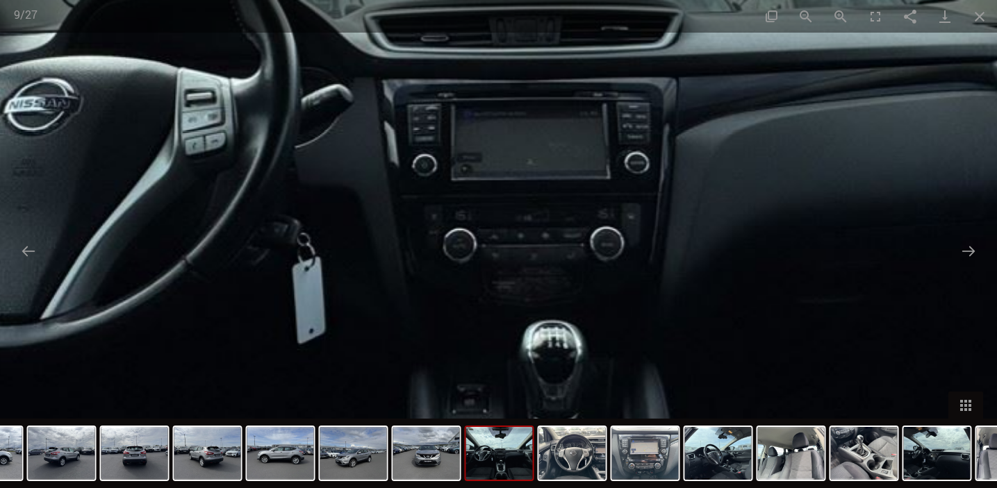
drag, startPoint x: 721, startPoint y: 258, endPoint x: 733, endPoint y: 99, distance: 160.2
click at [733, 99] on img at bounding box center [502, 134] width 1831 height 1465
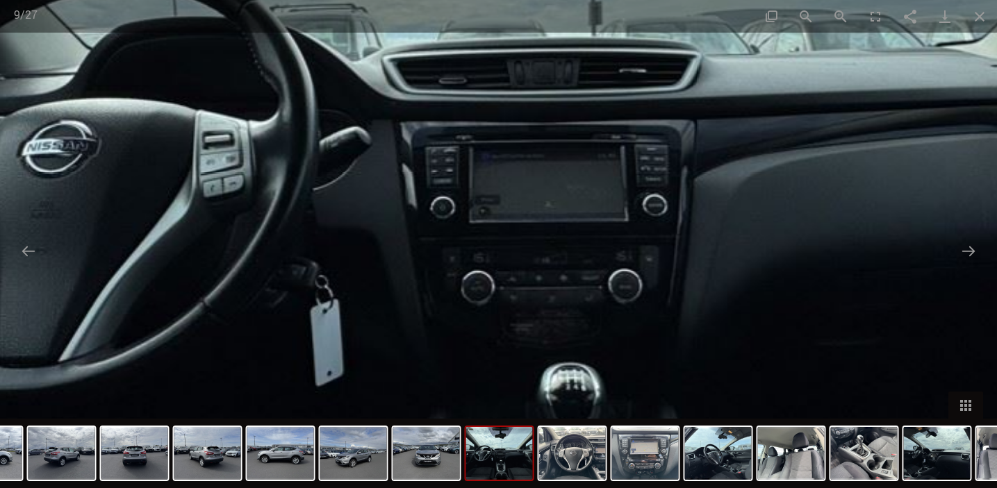
drag, startPoint x: 699, startPoint y: 220, endPoint x: 710, endPoint y: 314, distance: 94.4
click at [710, 315] on img at bounding box center [520, 176] width 1831 height 1465
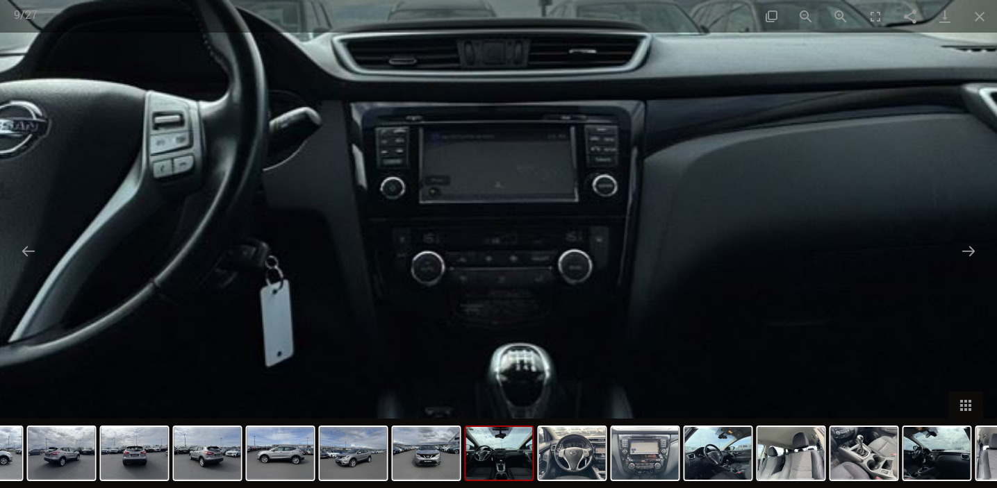
drag, startPoint x: 615, startPoint y: 247, endPoint x: 565, endPoint y: 225, distance: 54.4
click at [565, 225] on img at bounding box center [470, 157] width 1831 height 1465
click at [978, 13] on button "Close gallery" at bounding box center [979, 16] width 35 height 33
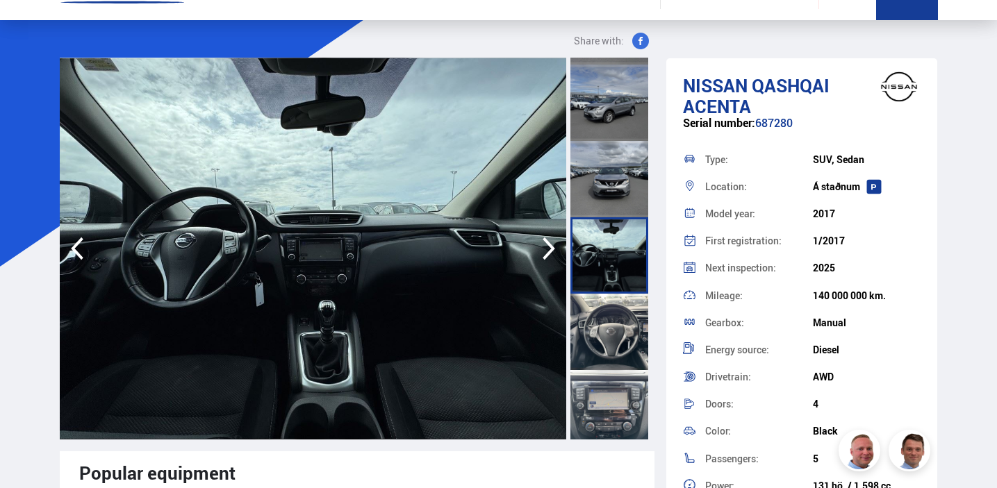
scroll to position [455, 0]
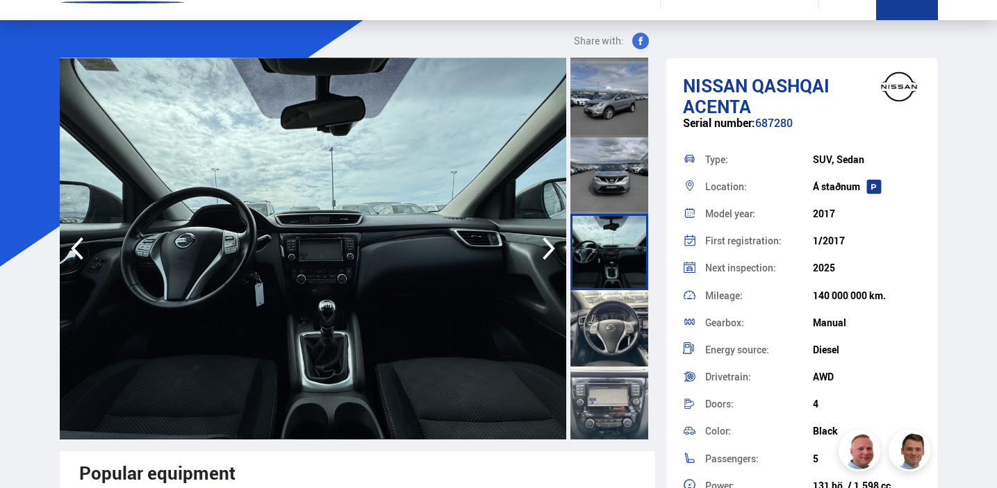
click at [597, 330] on div at bounding box center [609, 328] width 78 height 76
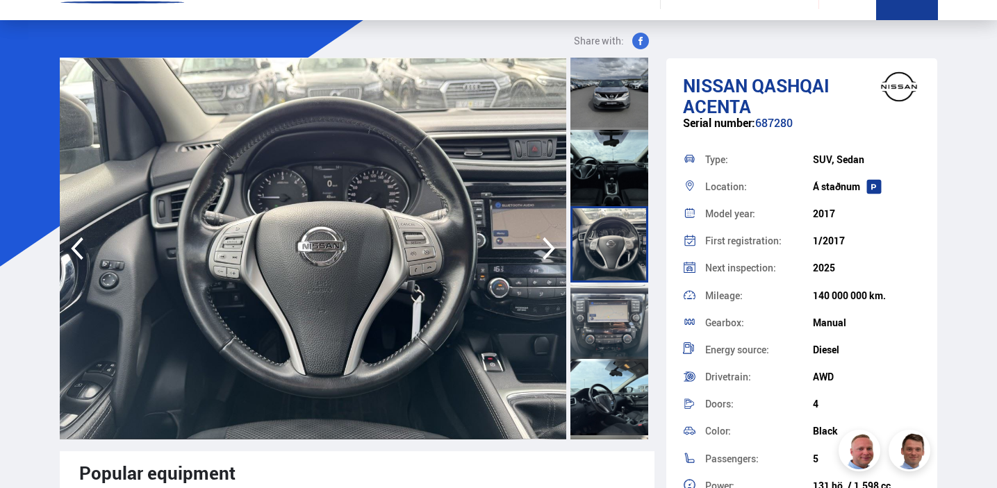
scroll to position [540, 0]
click at [597, 329] on div at bounding box center [609, 320] width 78 height 76
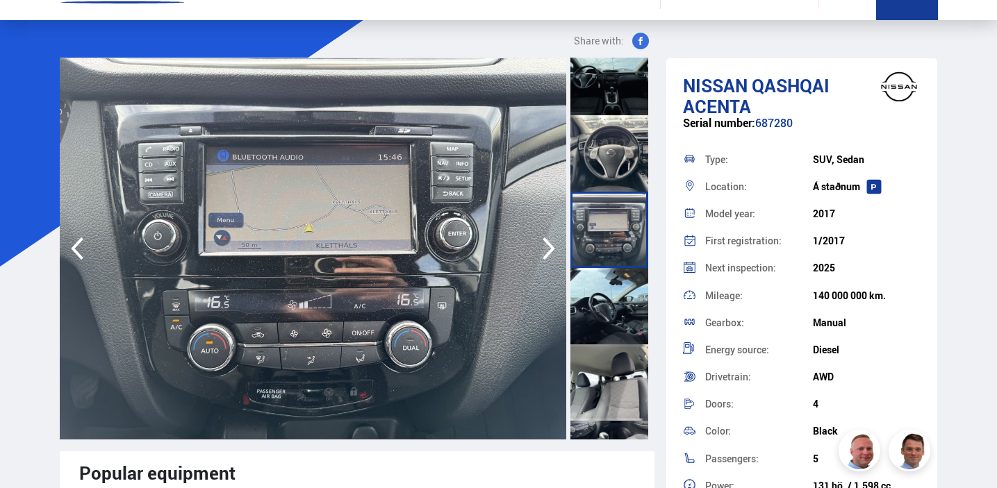
scroll to position [639, 0]
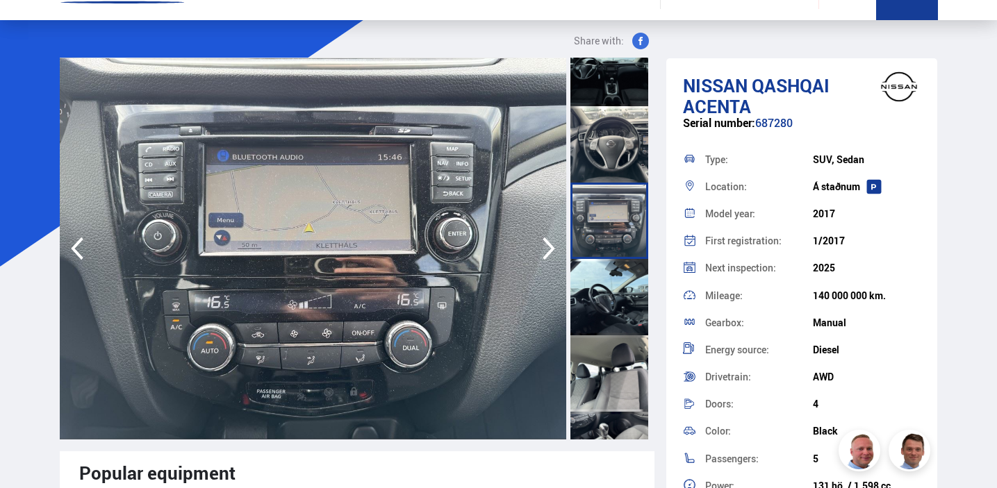
click at [603, 299] on div at bounding box center [609, 297] width 78 height 76
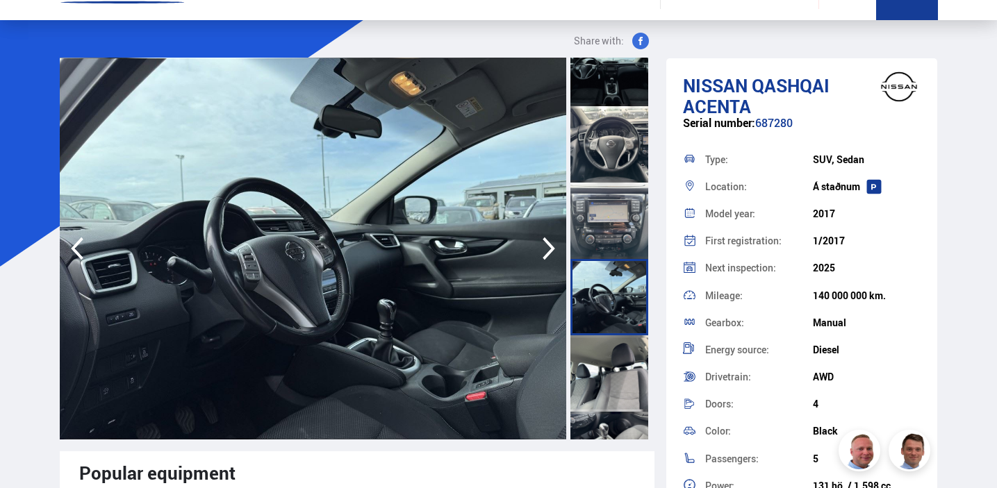
click at [607, 358] on div at bounding box center [609, 373] width 78 height 76
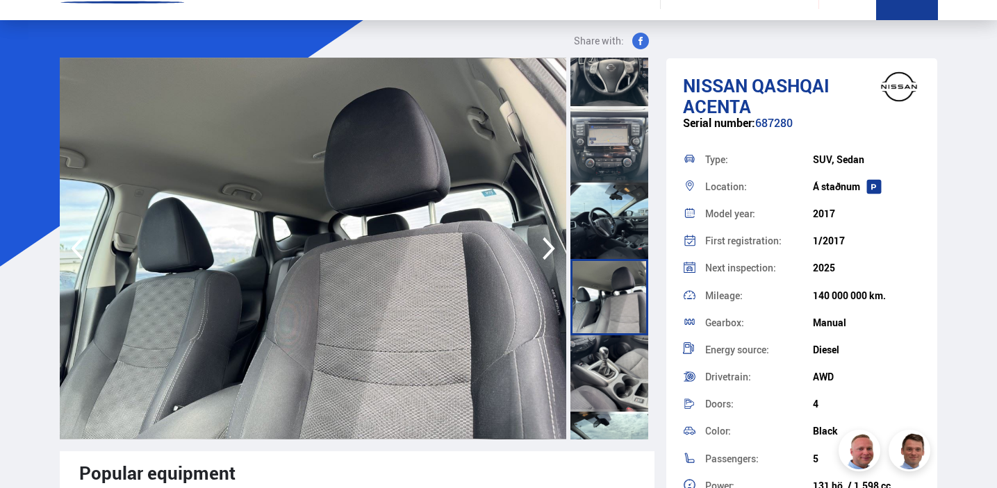
scroll to position [736, 0]
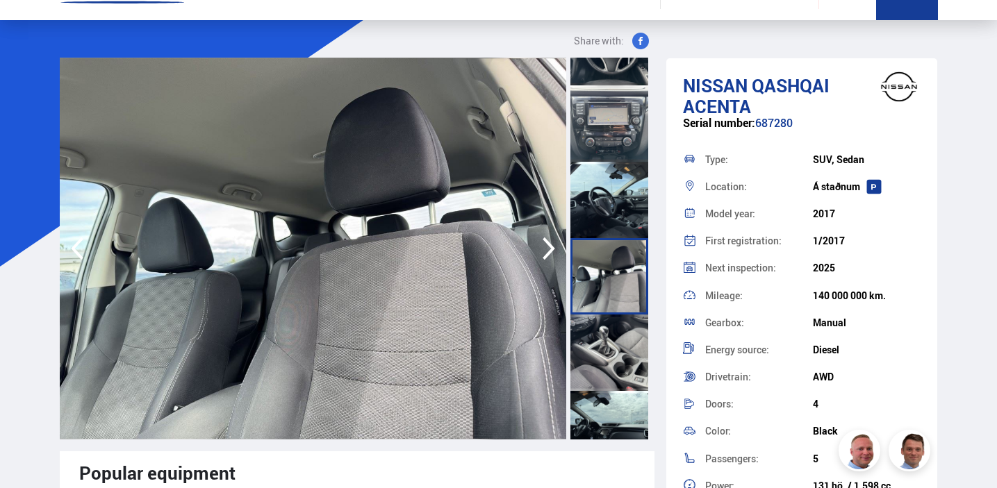
click at [610, 330] on div at bounding box center [609, 353] width 78 height 76
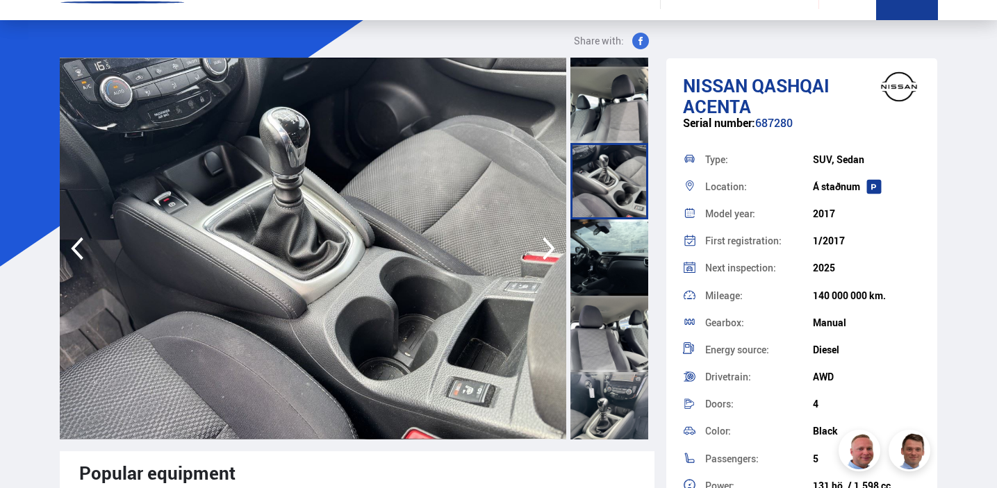
scroll to position [914, 0]
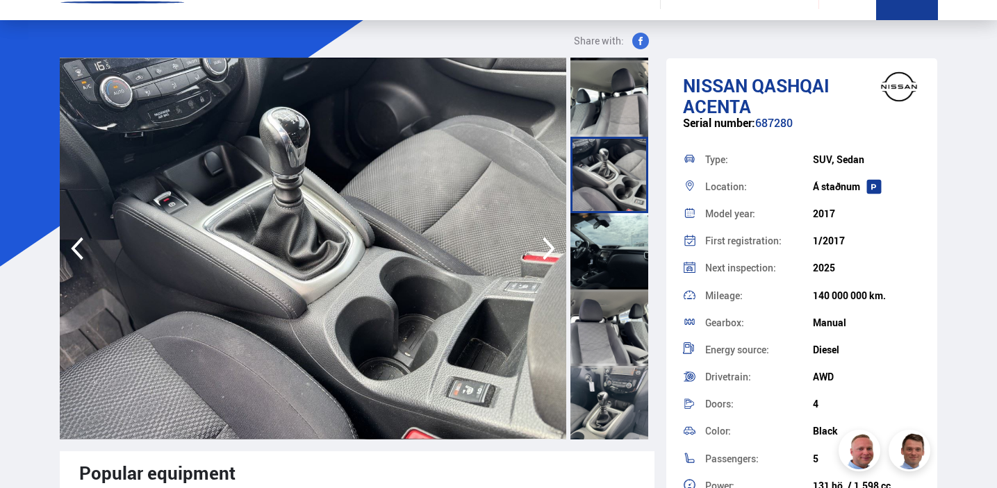
click at [610, 252] on div at bounding box center [609, 251] width 78 height 76
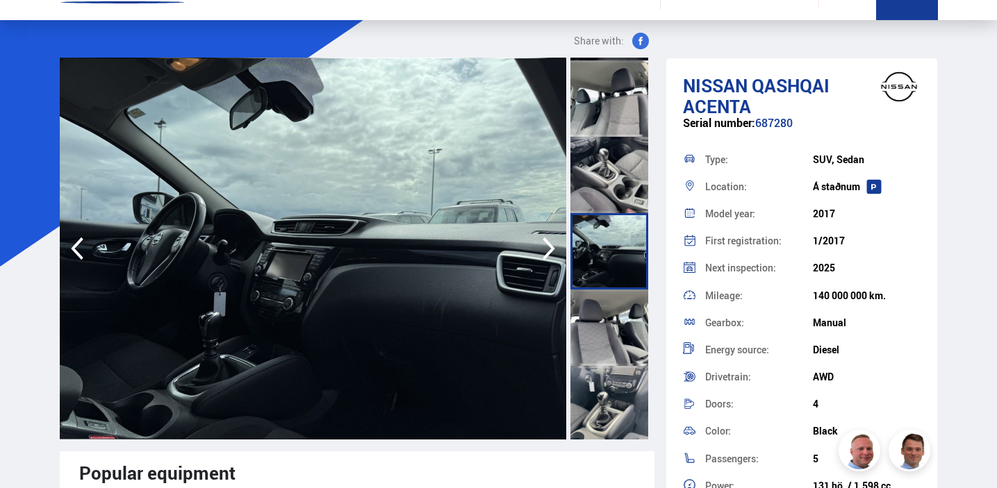
click at [609, 322] on div at bounding box center [609, 328] width 78 height 76
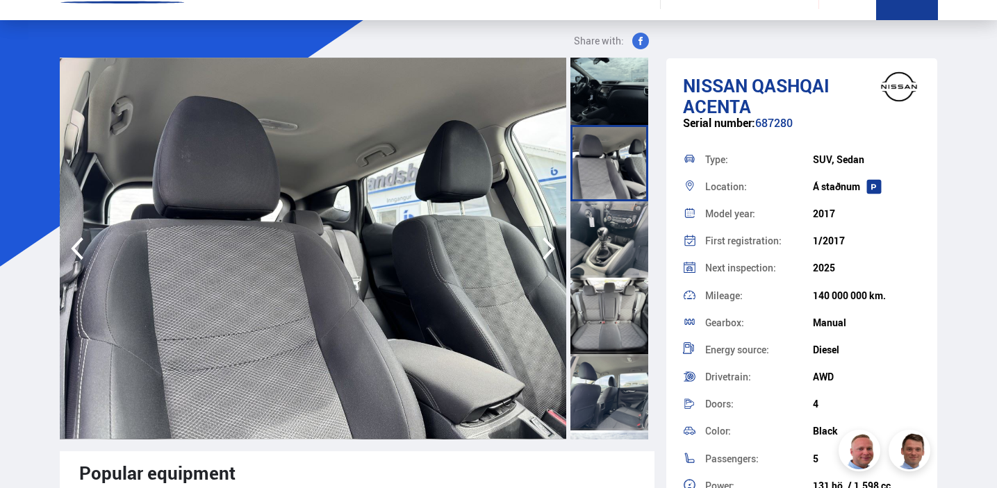
scroll to position [1081, 0]
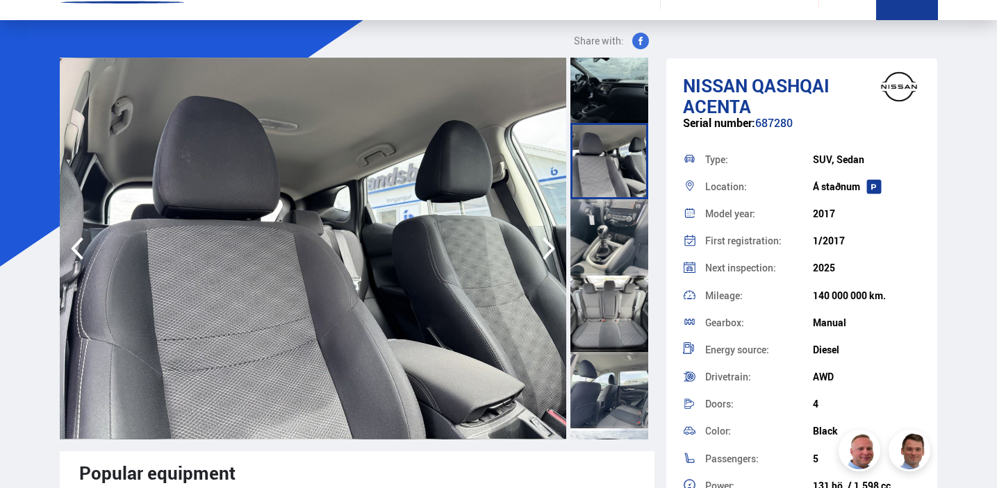
click at [611, 258] on div at bounding box center [609, 237] width 78 height 76
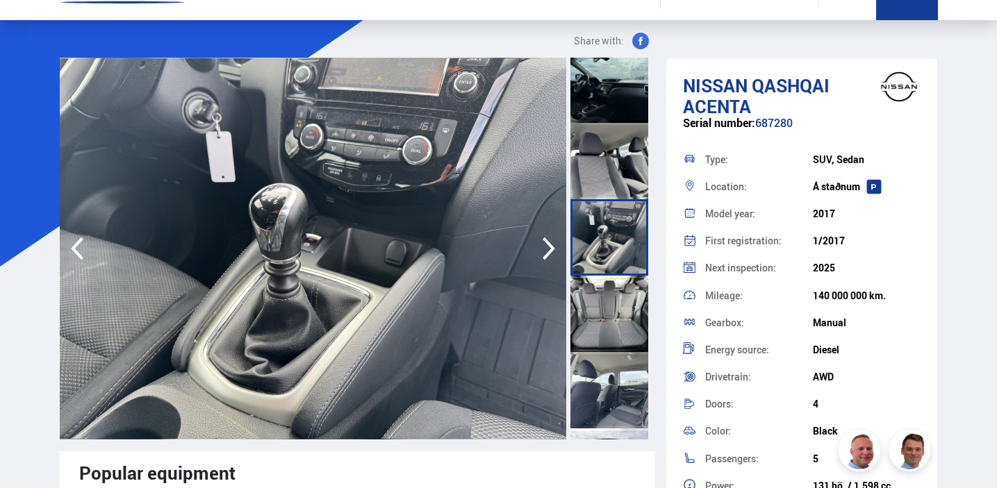
click at [606, 314] on div at bounding box center [609, 314] width 78 height 76
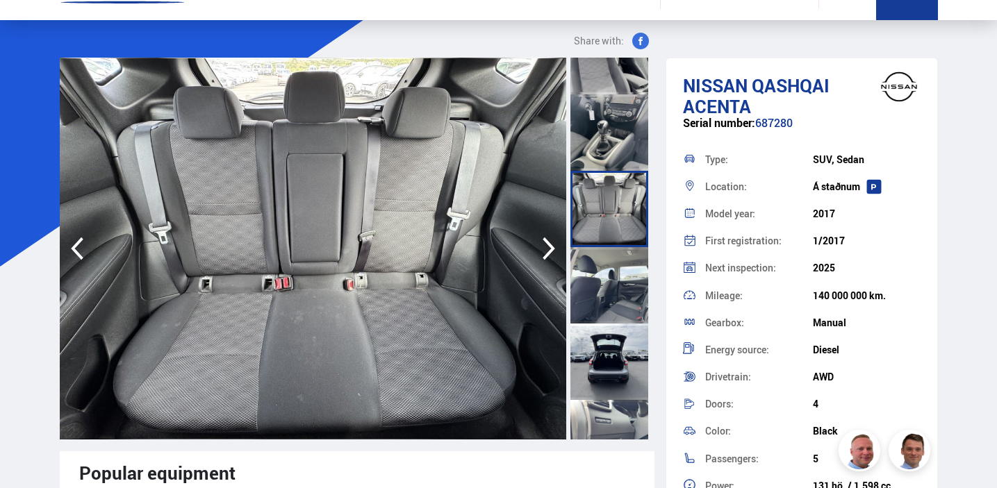
scroll to position [1193, 0]
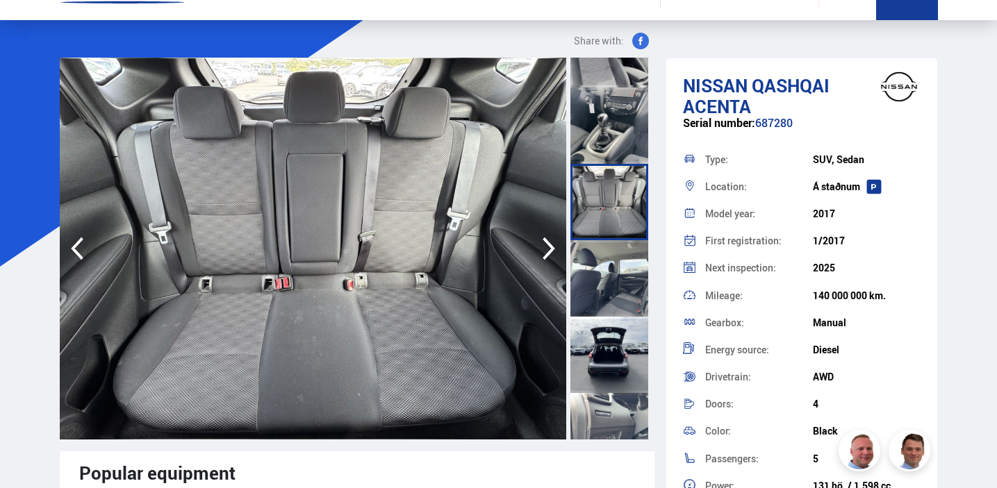
click at [608, 287] on div at bounding box center [609, 278] width 78 height 76
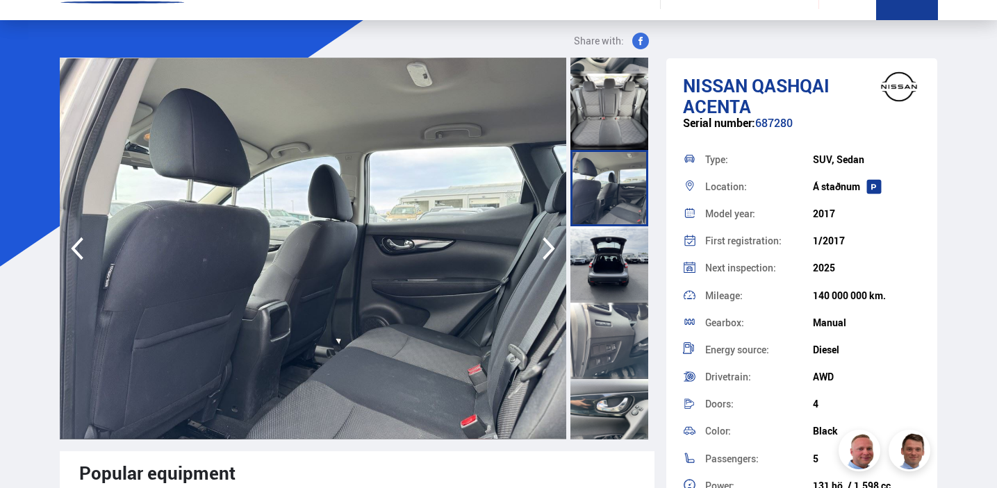
scroll to position [1285, 0]
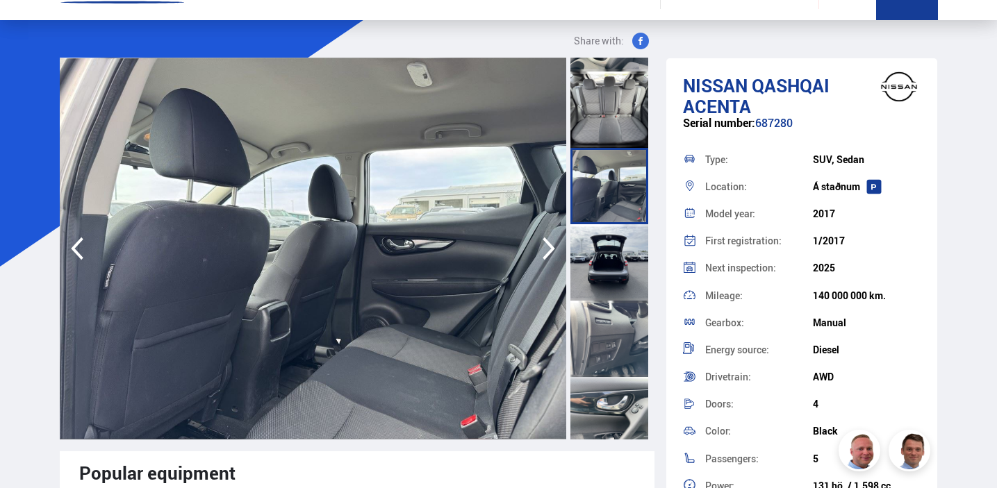
click at [608, 274] on div at bounding box center [609, 262] width 78 height 76
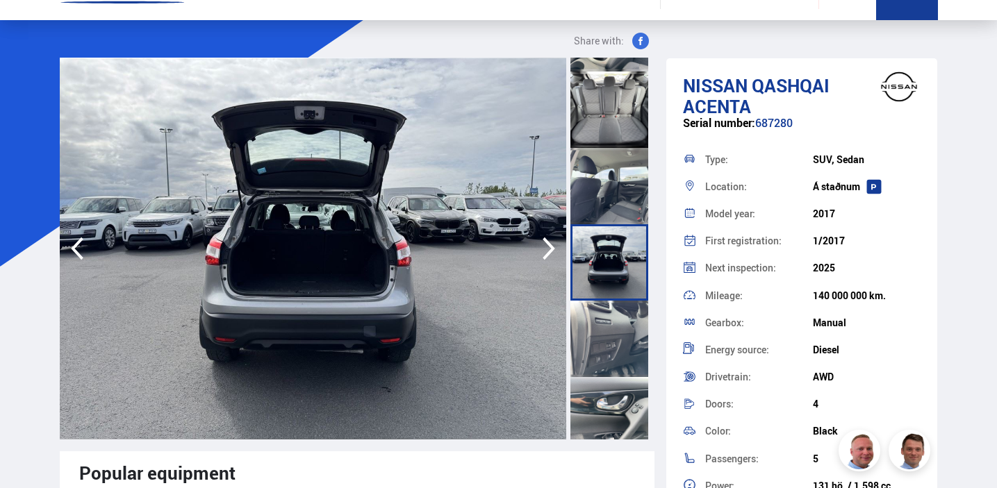
click at [608, 333] on div at bounding box center [609, 339] width 78 height 76
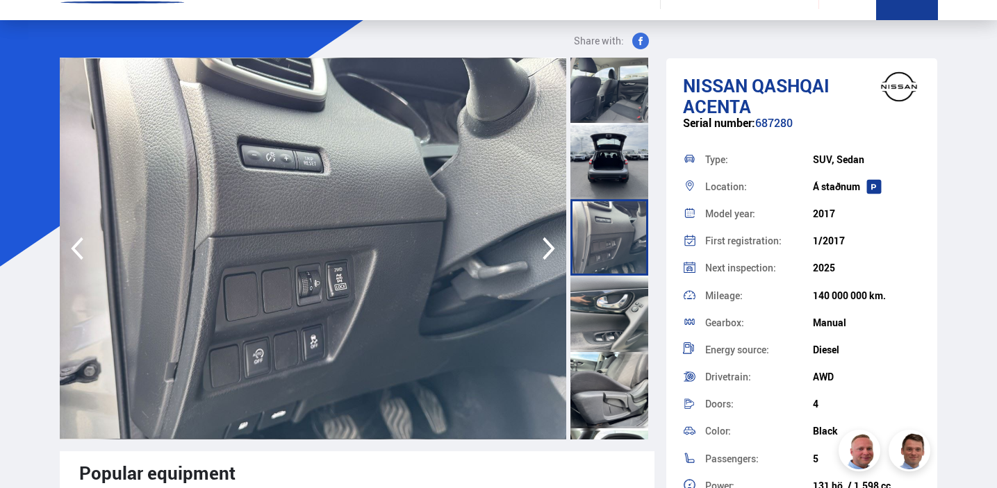
scroll to position [1388, 0]
click at [608, 322] on div at bounding box center [609, 312] width 78 height 76
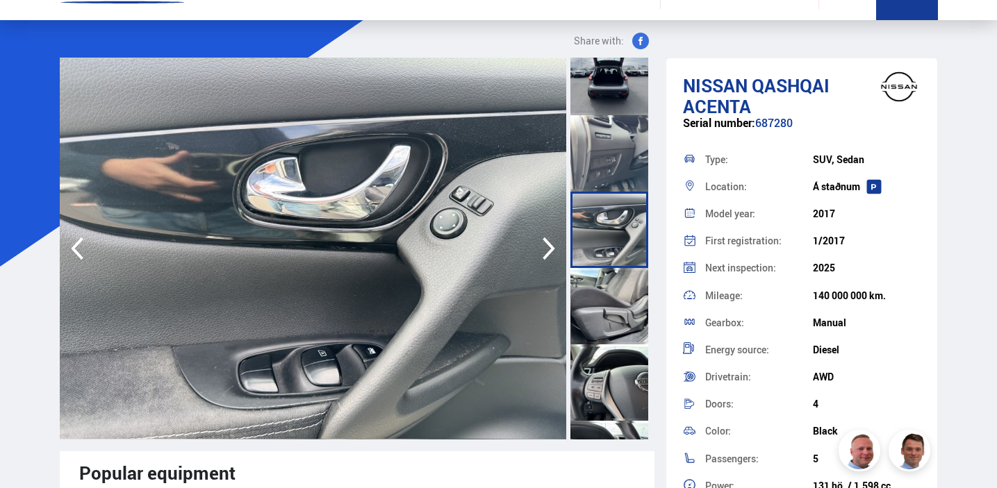
scroll to position [1472, 0]
click at [608, 322] on div at bounding box center [609, 305] width 78 height 76
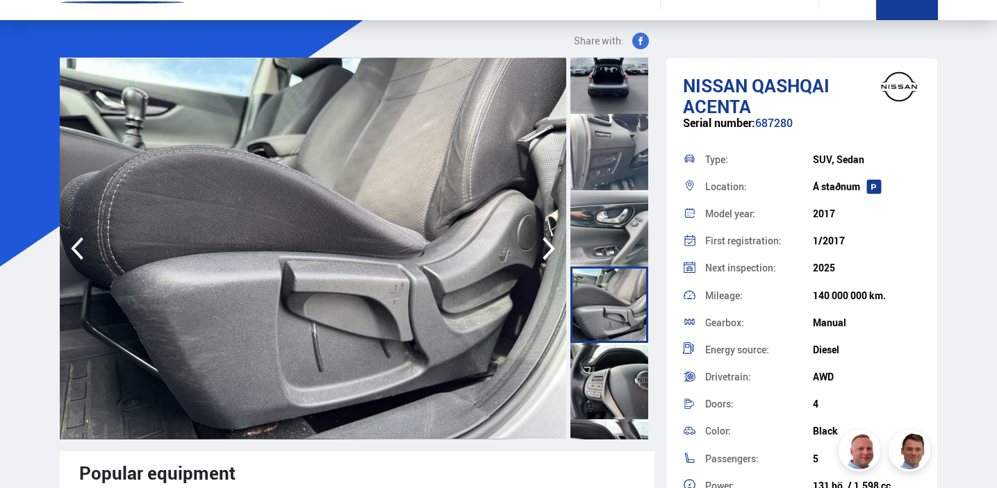
click at [612, 358] on div at bounding box center [609, 381] width 78 height 76
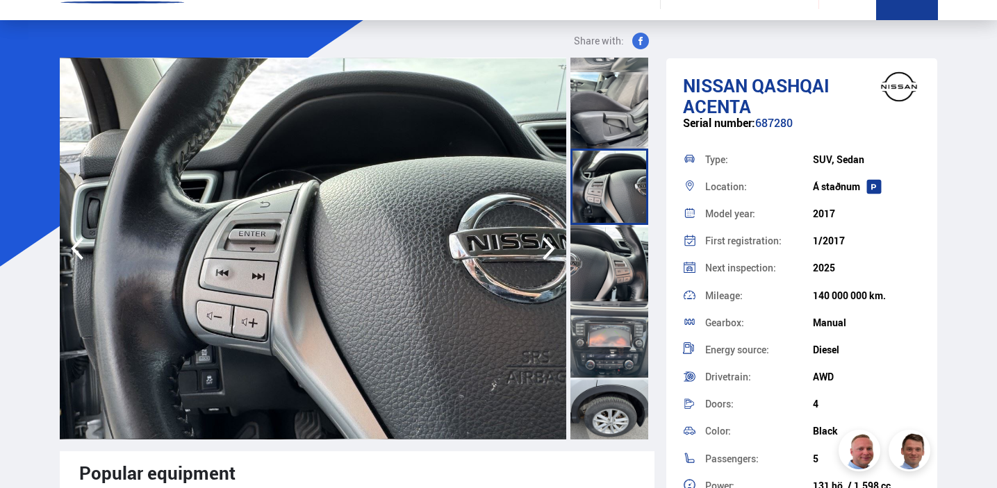
scroll to position [1681, 0]
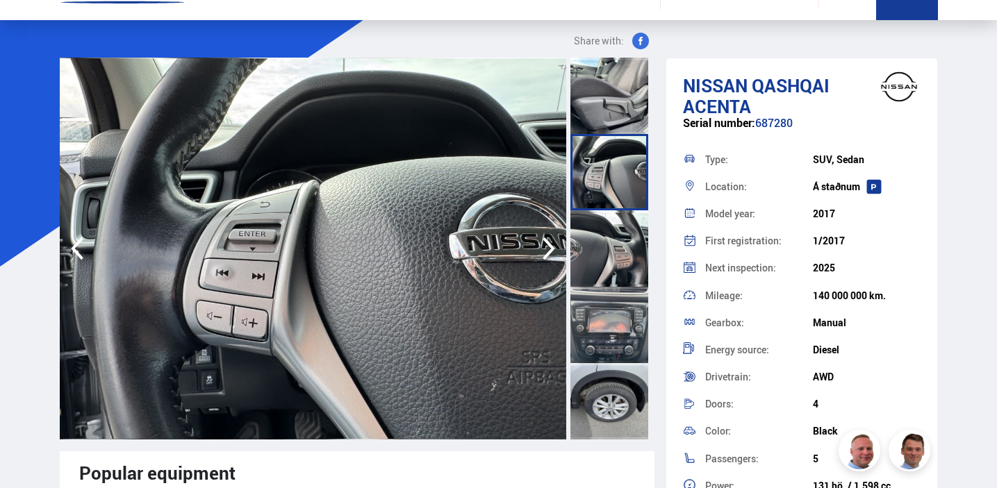
click at [615, 342] on div at bounding box center [609, 325] width 78 height 76
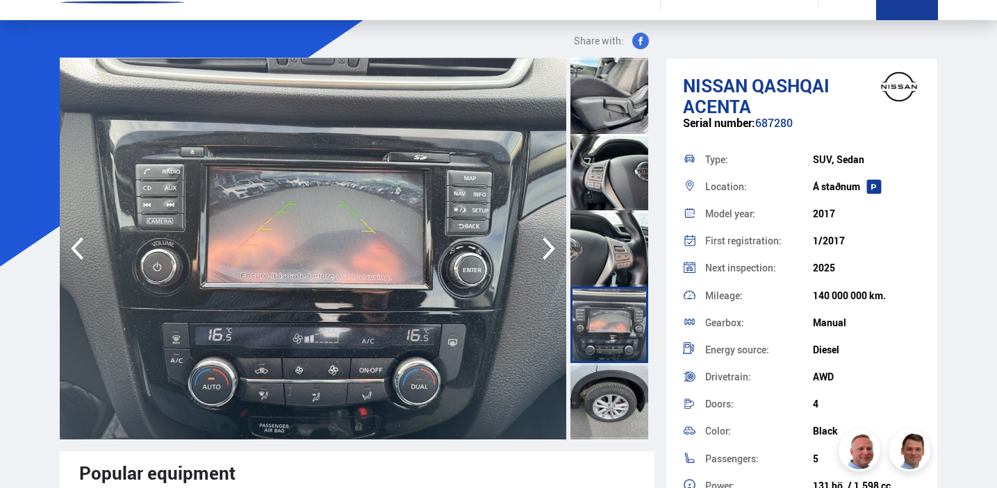
click at [606, 388] on div at bounding box center [609, 401] width 78 height 76
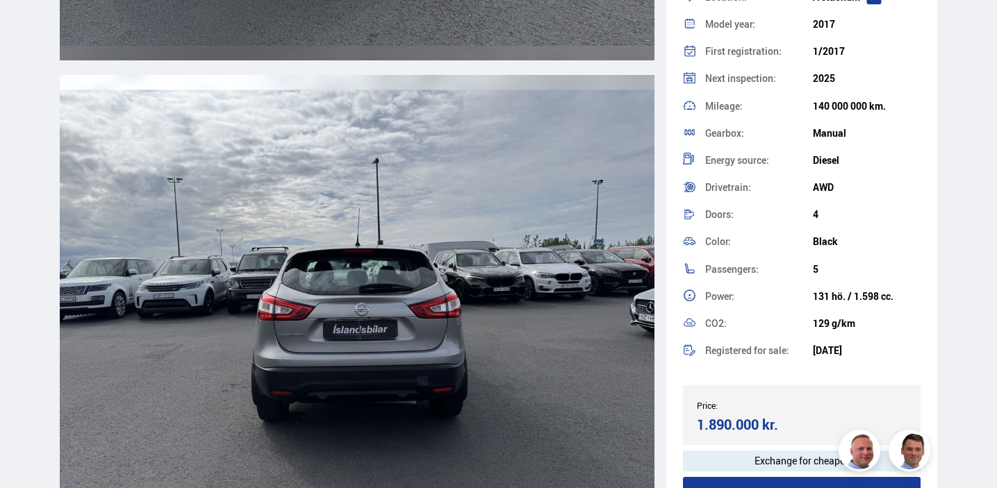
scroll to position [127, 0]
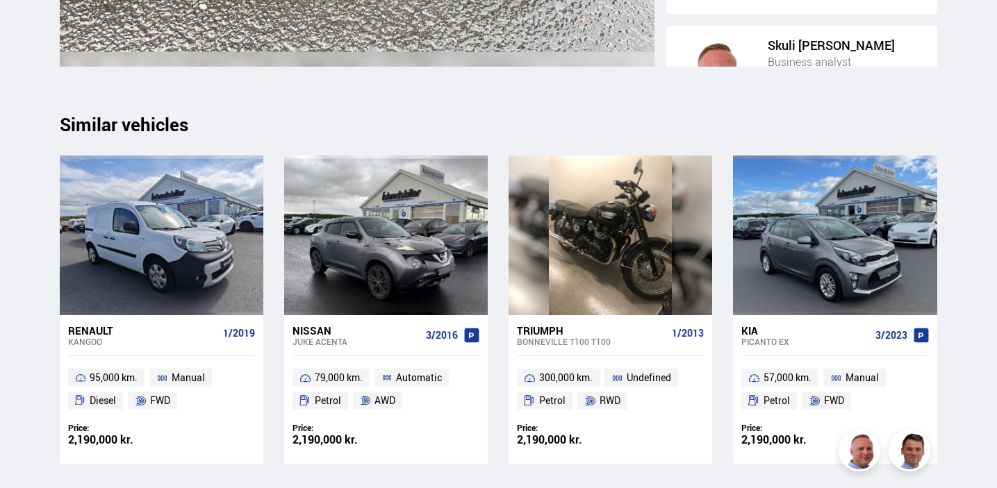
scroll to position [14780, 0]
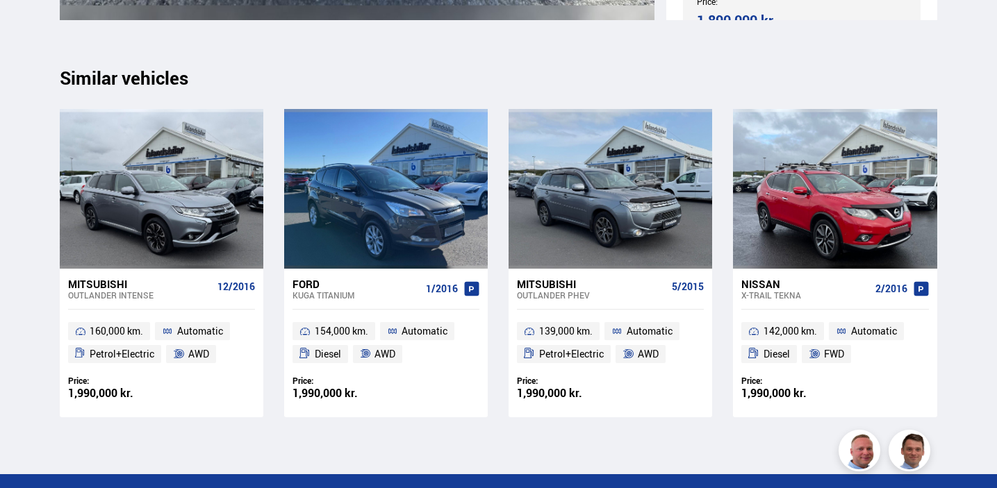
scroll to position [15764, 0]
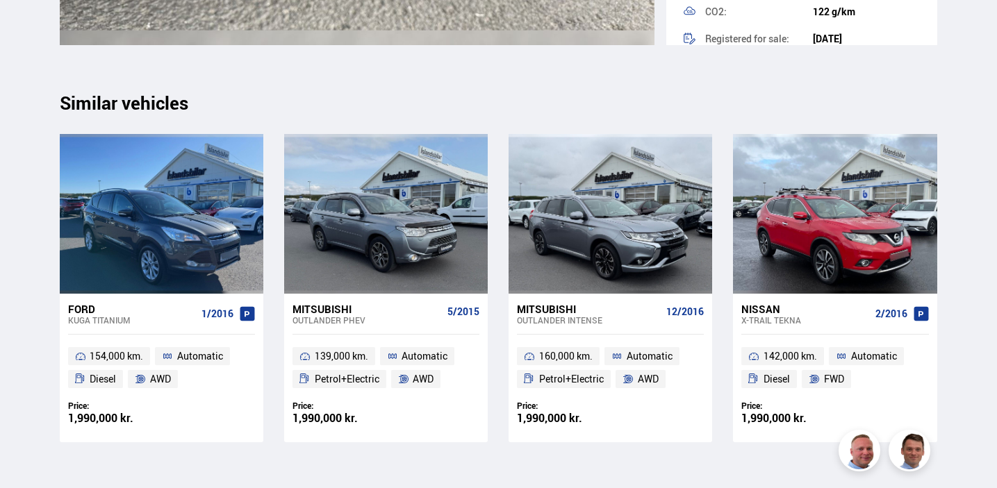
scroll to position [14594, 0]
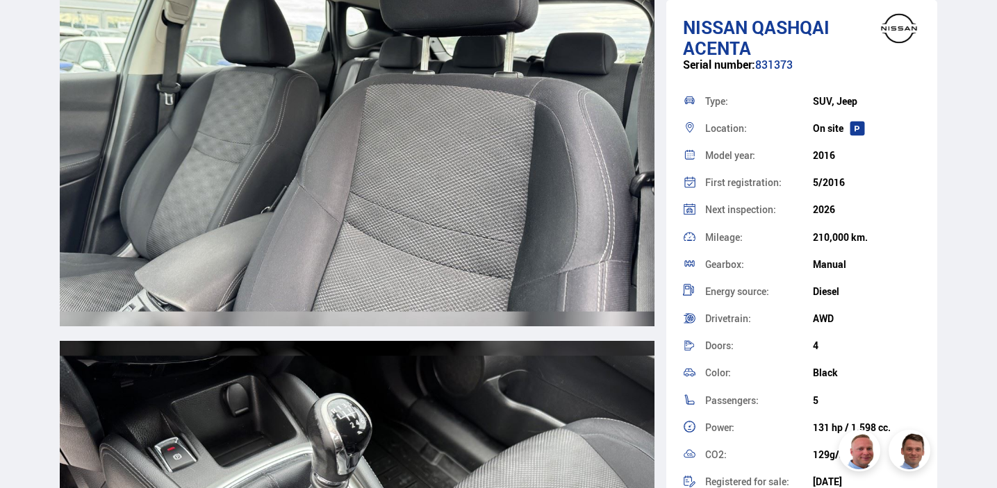
scroll to position [7769, 0]
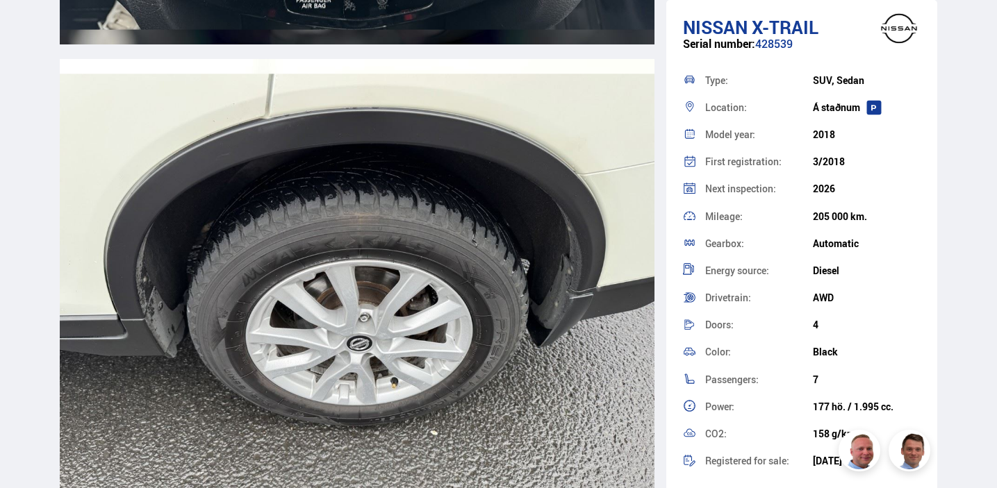
scroll to position [13295, 0]
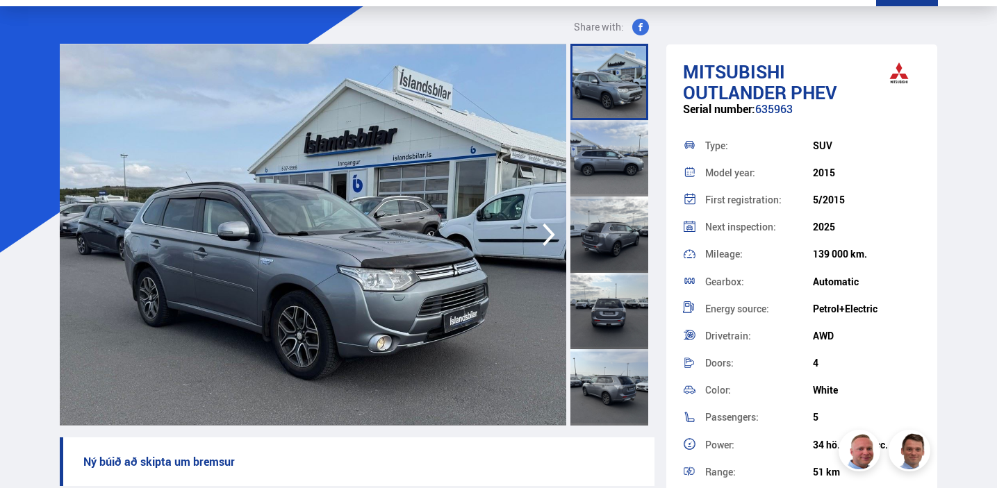
scroll to position [58, 0]
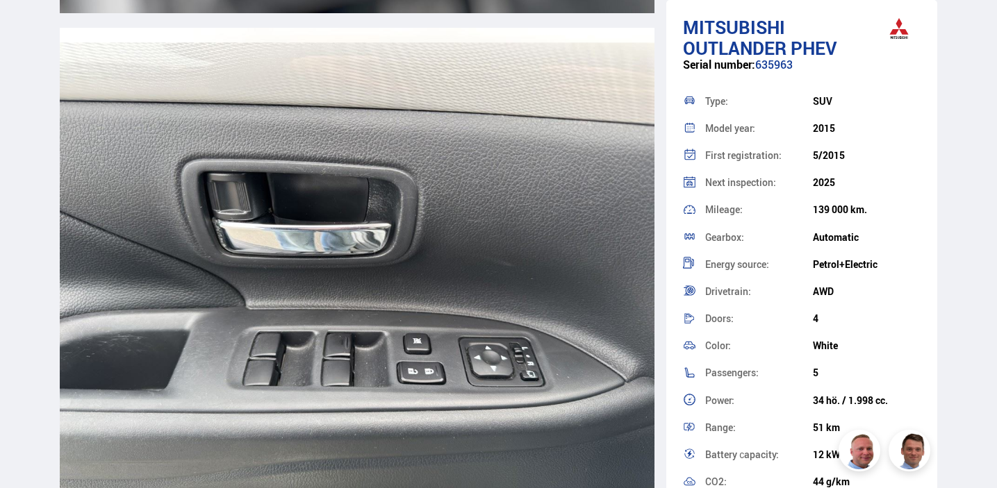
scroll to position [11781, 0]
